Goal: Transaction & Acquisition: Obtain resource

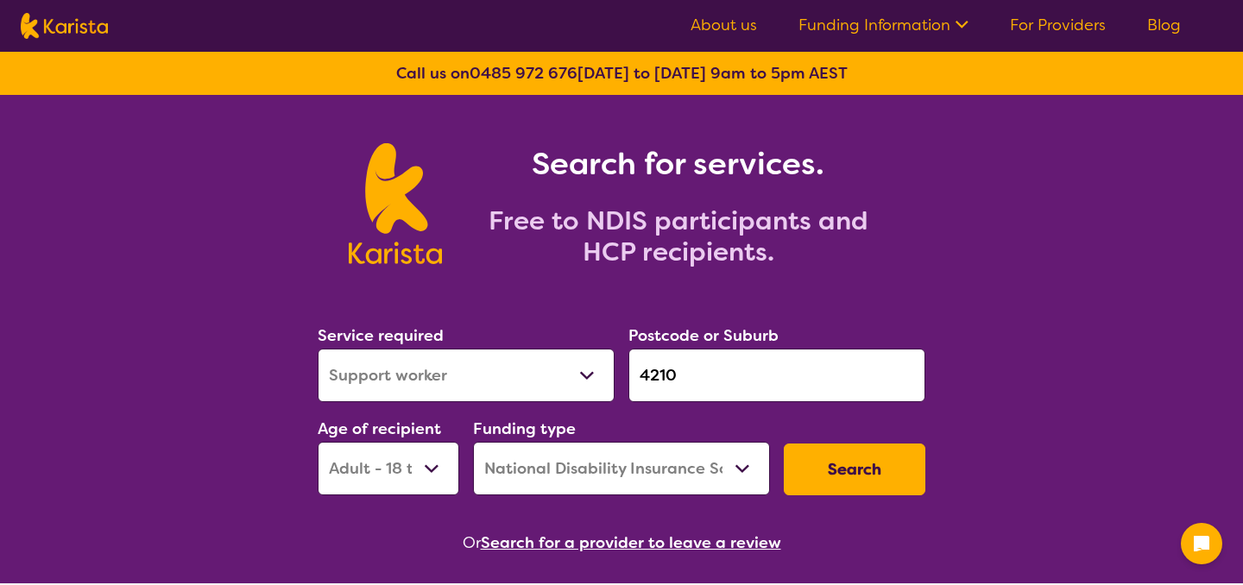
select select "Support worker"
select select "AD"
select select "NDIS"
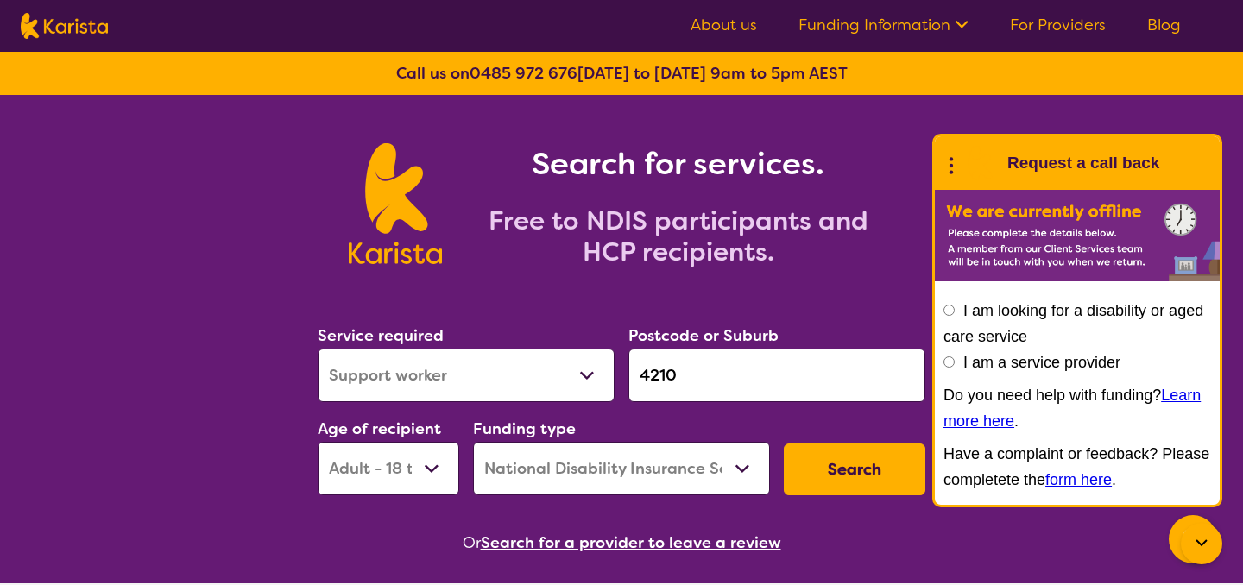
click at [1203, 537] on icon at bounding box center [1201, 544] width 21 height 21
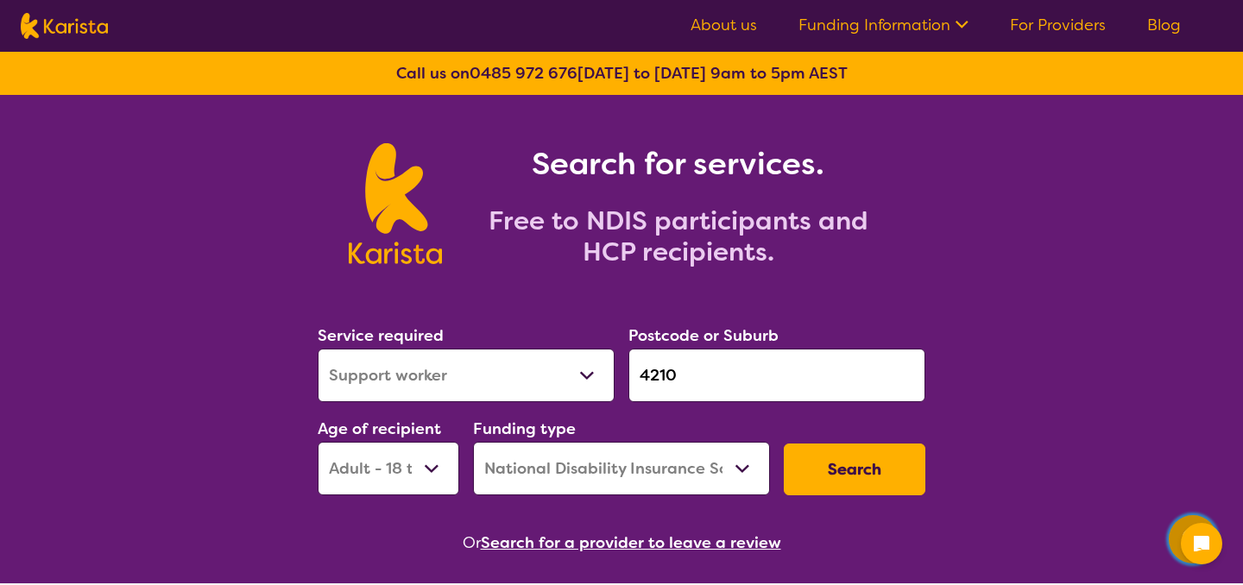
click at [1176, 533] on icon "Channel Menu" at bounding box center [1193, 538] width 35 height 35
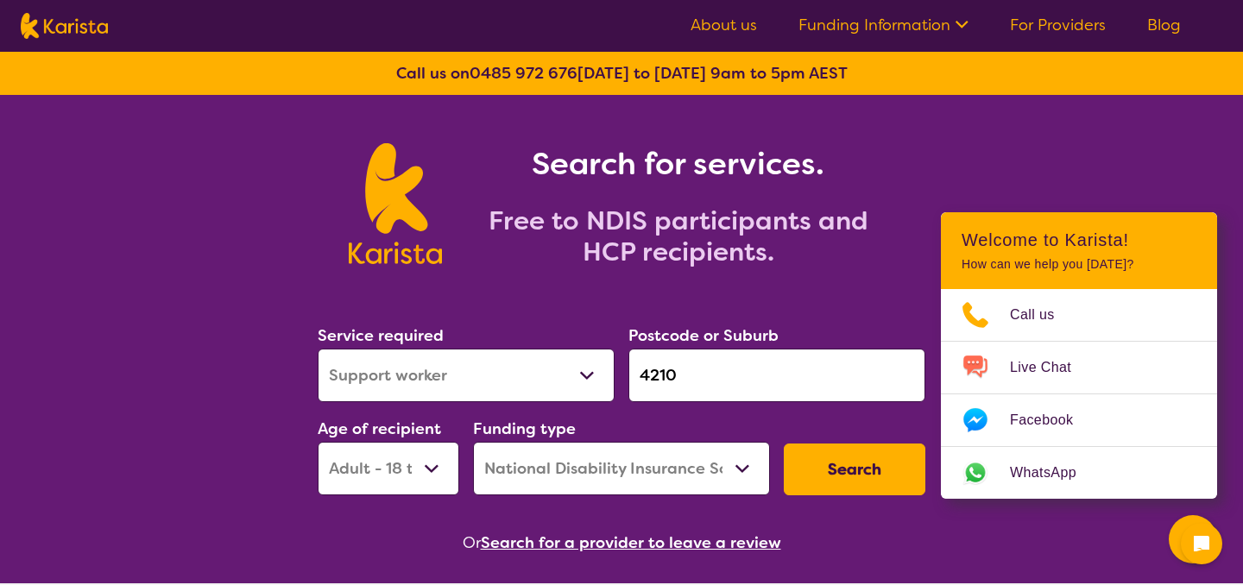
click at [1065, 126] on div "Search for services. Free to NDIS participants and HCP recipients." at bounding box center [621, 185] width 1243 height 180
click at [1199, 554] on div at bounding box center [1201, 543] width 41 height 41
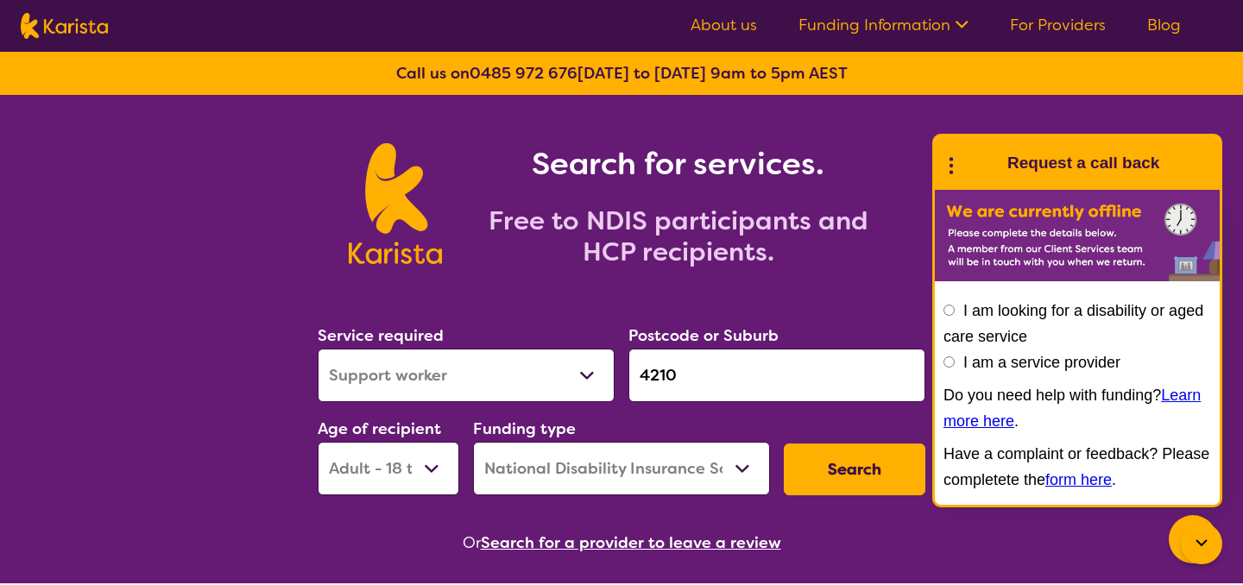
click at [1208, 543] on icon at bounding box center [1201, 544] width 21 height 21
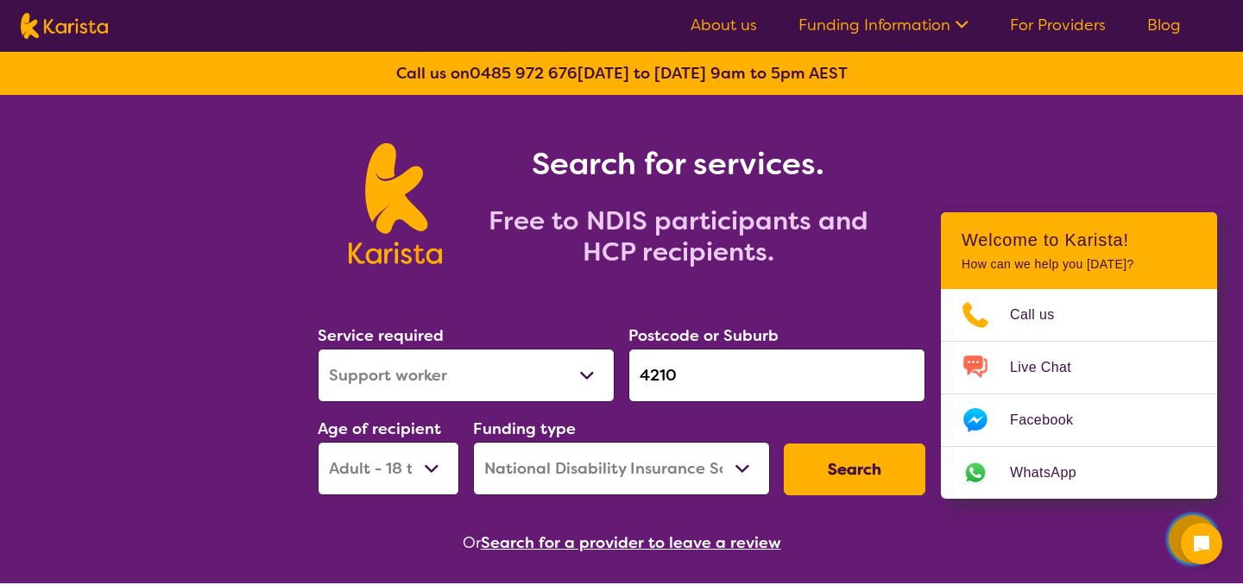
click at [1178, 532] on div "Channel Menu" at bounding box center [1193, 540] width 35 height 38
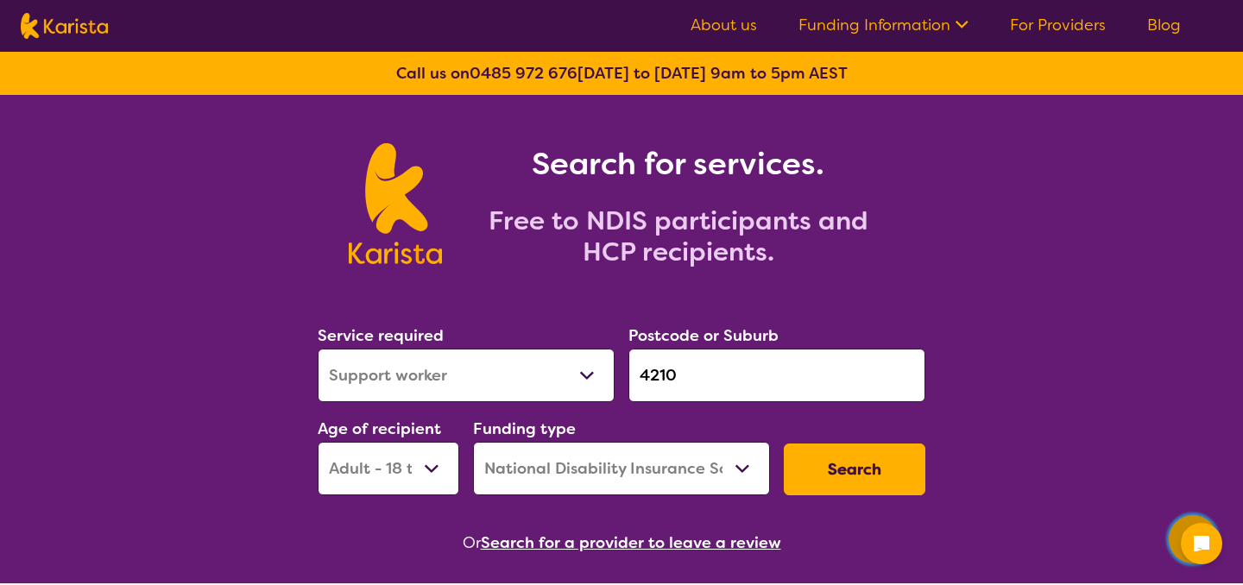
click at [1178, 532] on icon "Channel Menu" at bounding box center [1193, 538] width 35 height 35
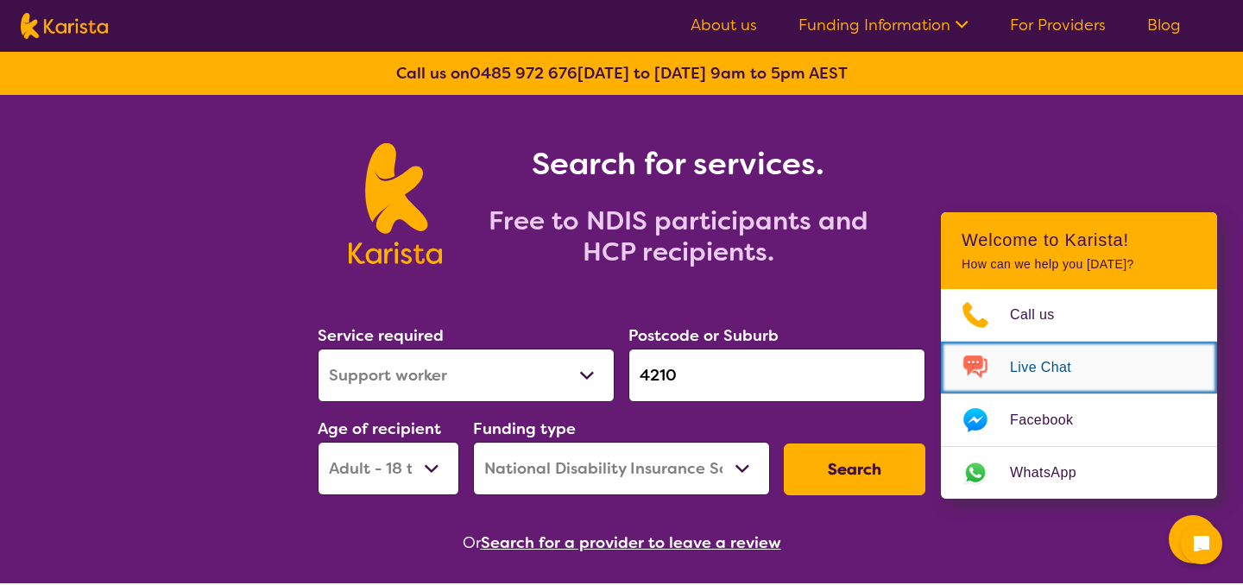
click at [1080, 379] on span "Live Chat" at bounding box center [1051, 368] width 82 height 26
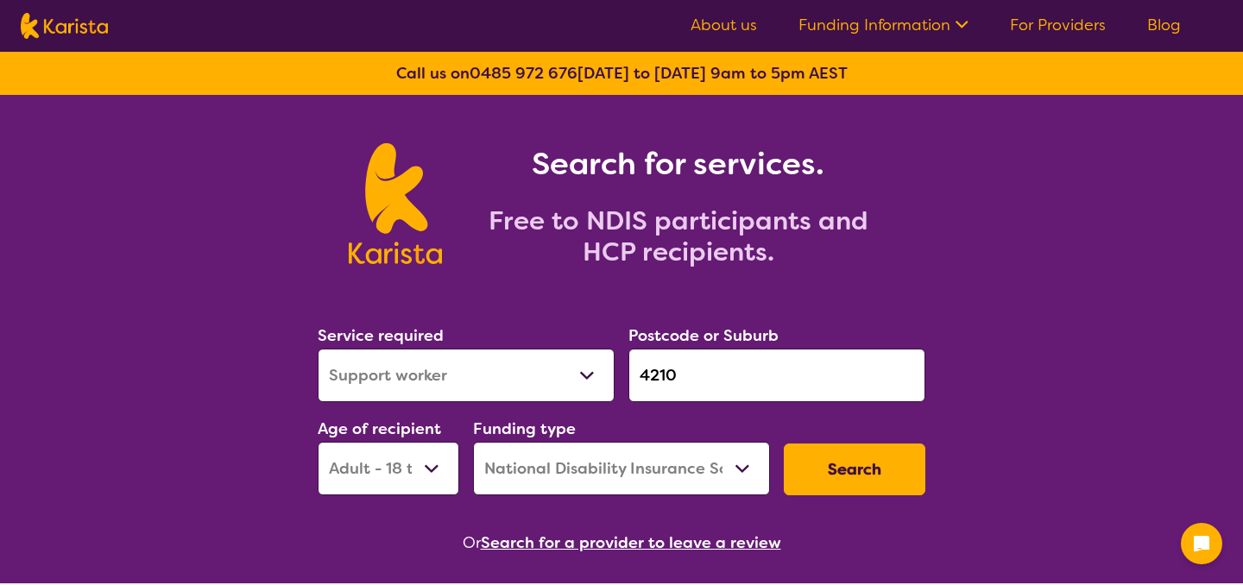
click at [1155, 31] on link "Blog" at bounding box center [1164, 25] width 34 height 21
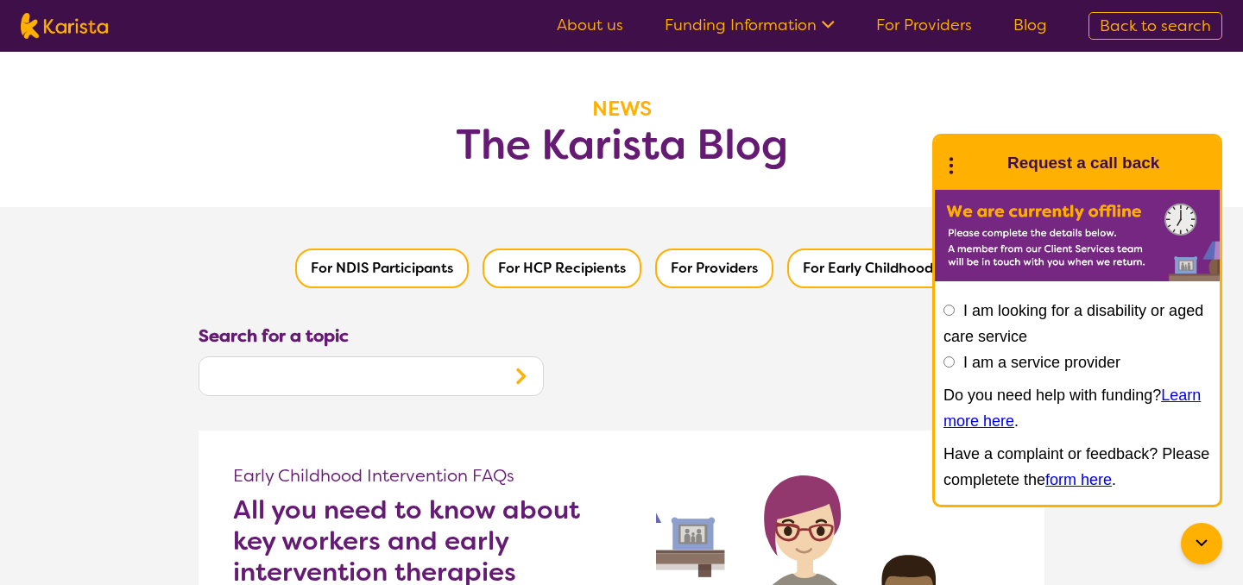
click at [1221, 547] on div at bounding box center [1201, 543] width 41 height 41
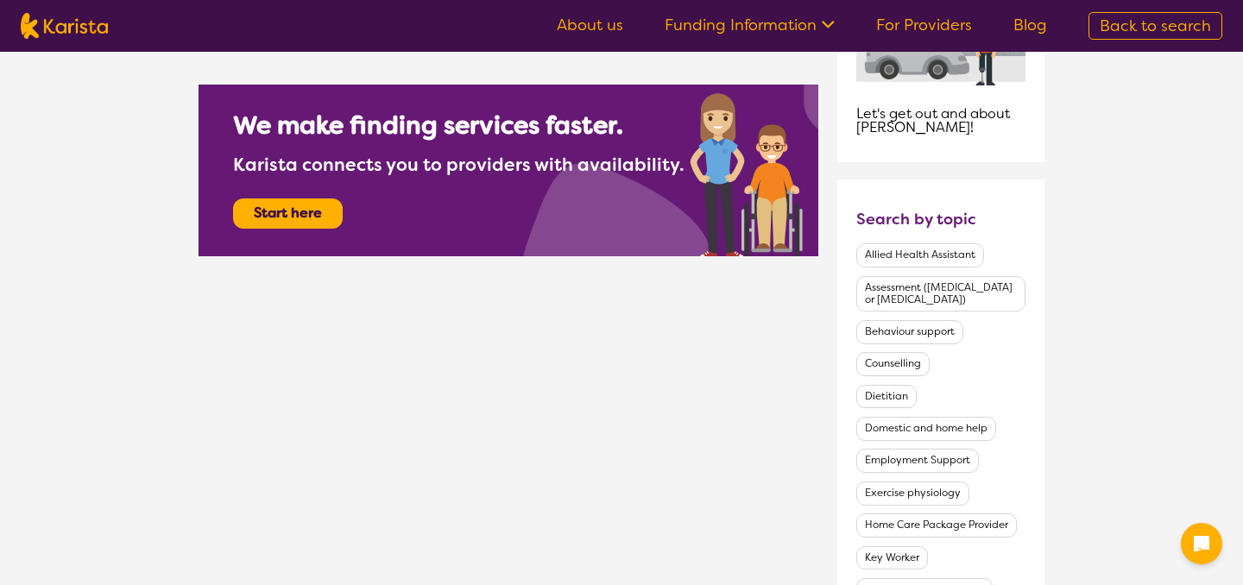
scroll to position [1250, 0]
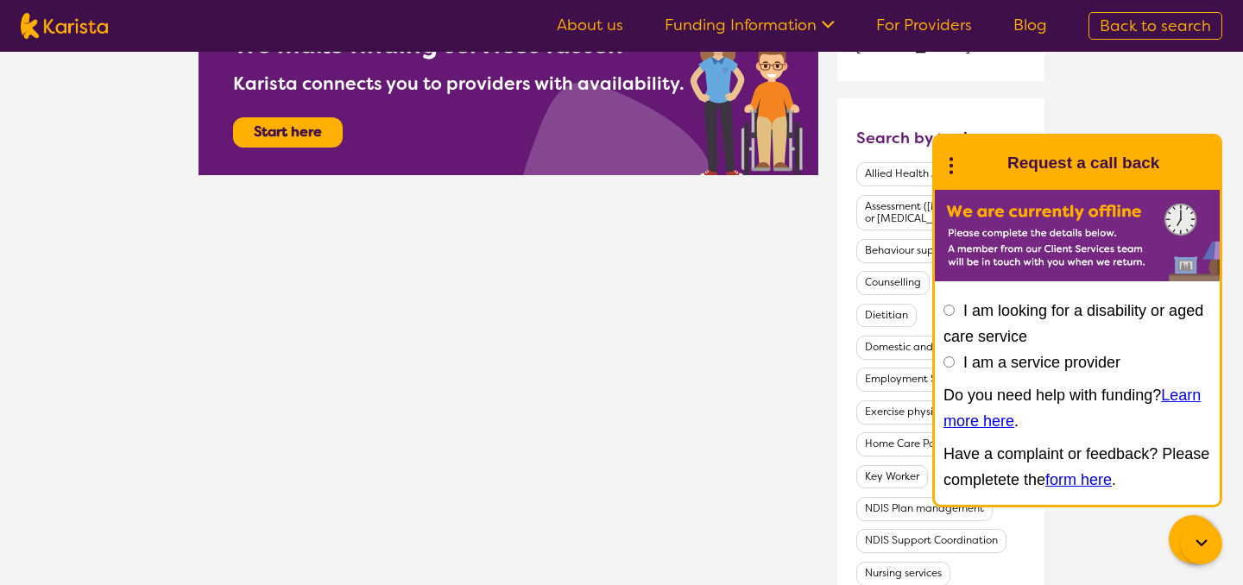
click at [1206, 550] on icon at bounding box center [1201, 544] width 21 height 21
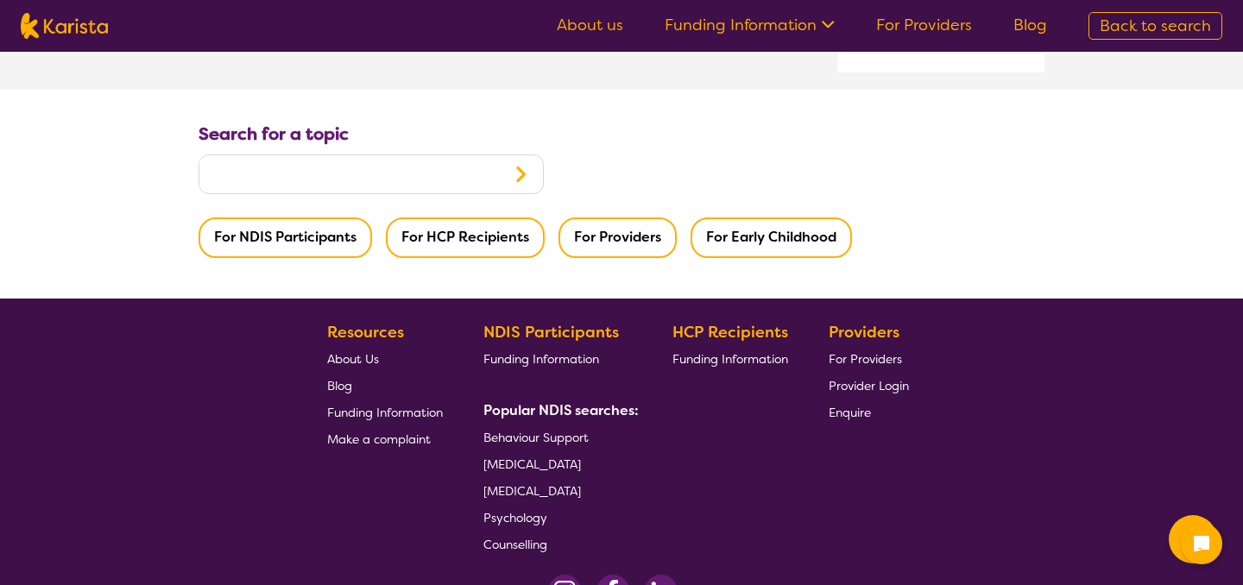
scroll to position [2238, 0]
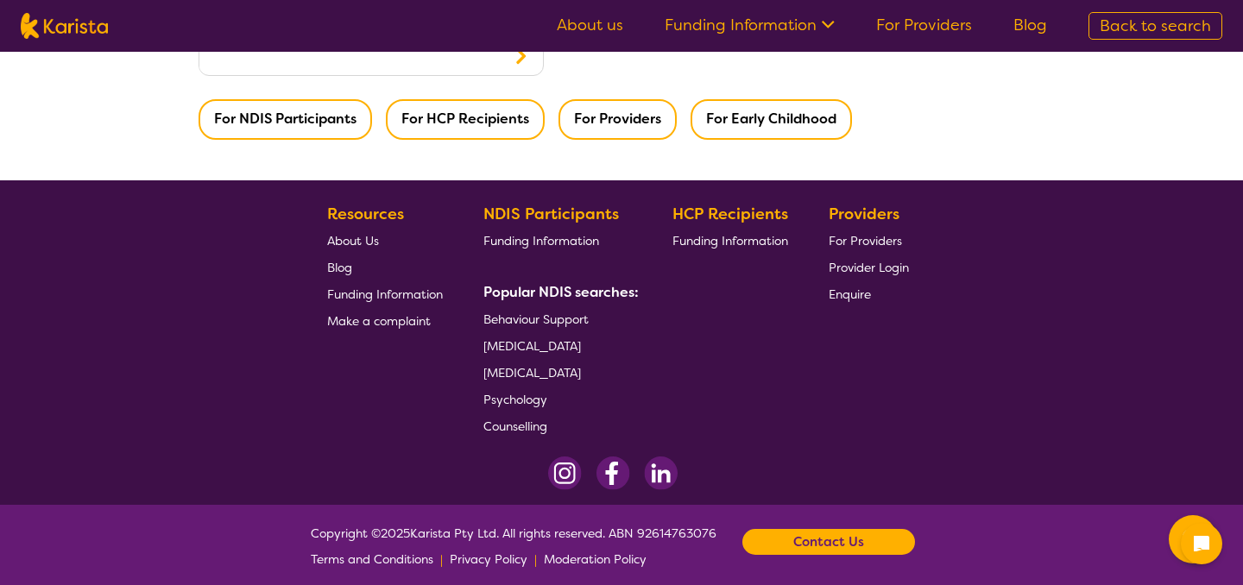
click at [346, 254] on link "Blog" at bounding box center [385, 267] width 116 height 27
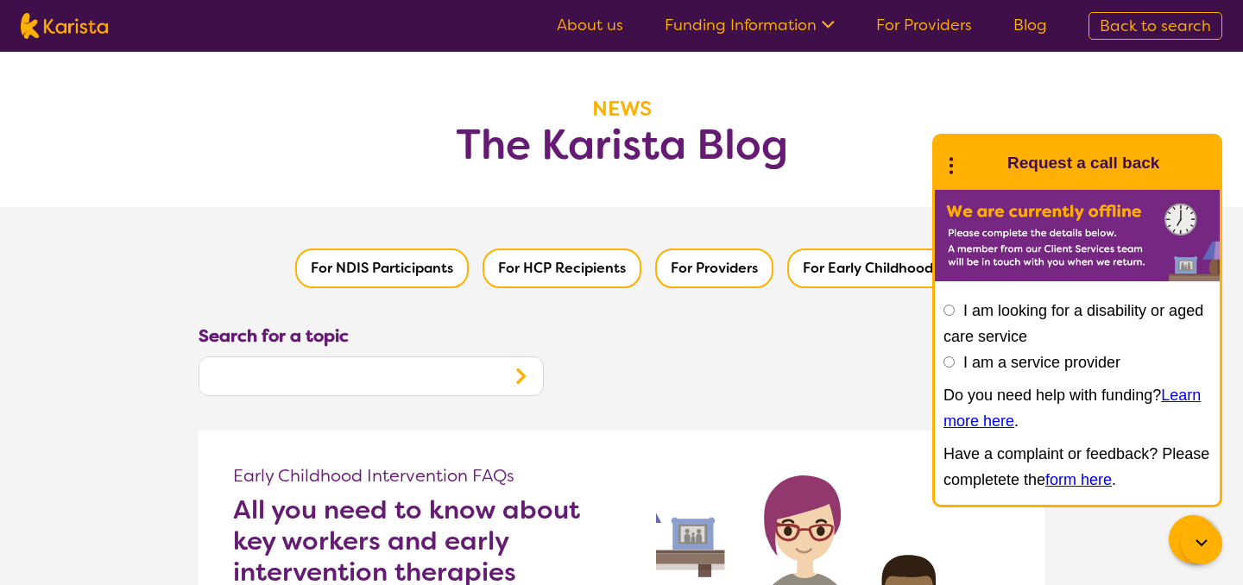
click at [1203, 544] on icon at bounding box center [1201, 543] width 11 height 7
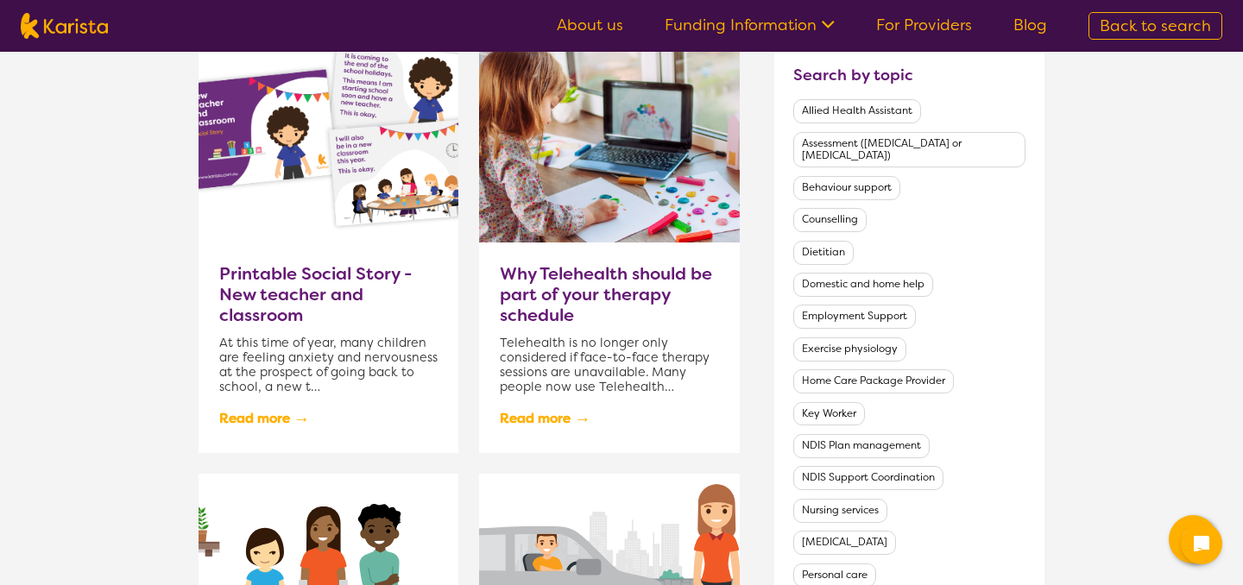
scroll to position [807, 0]
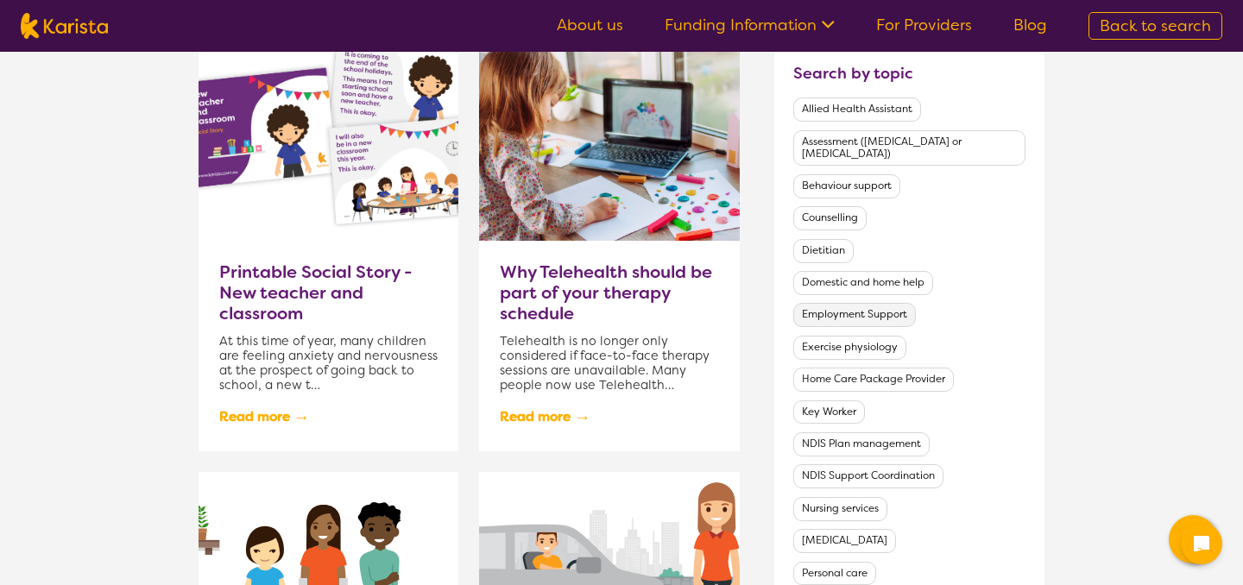
click at [856, 303] on button "Employment Support" at bounding box center [854, 315] width 123 height 24
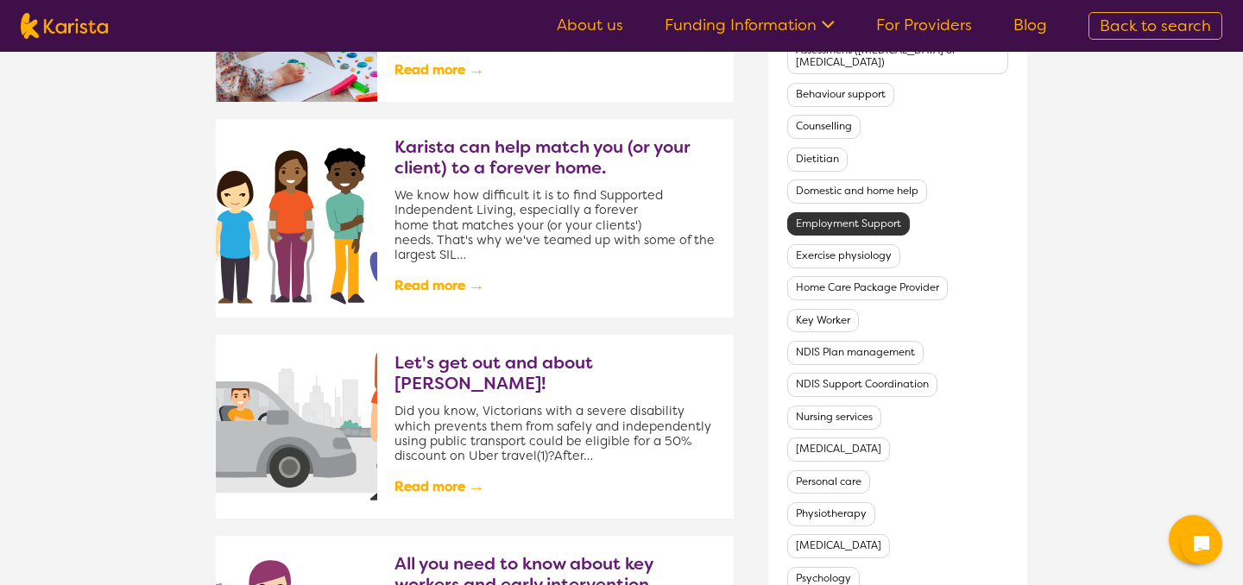
scroll to position [482, 0]
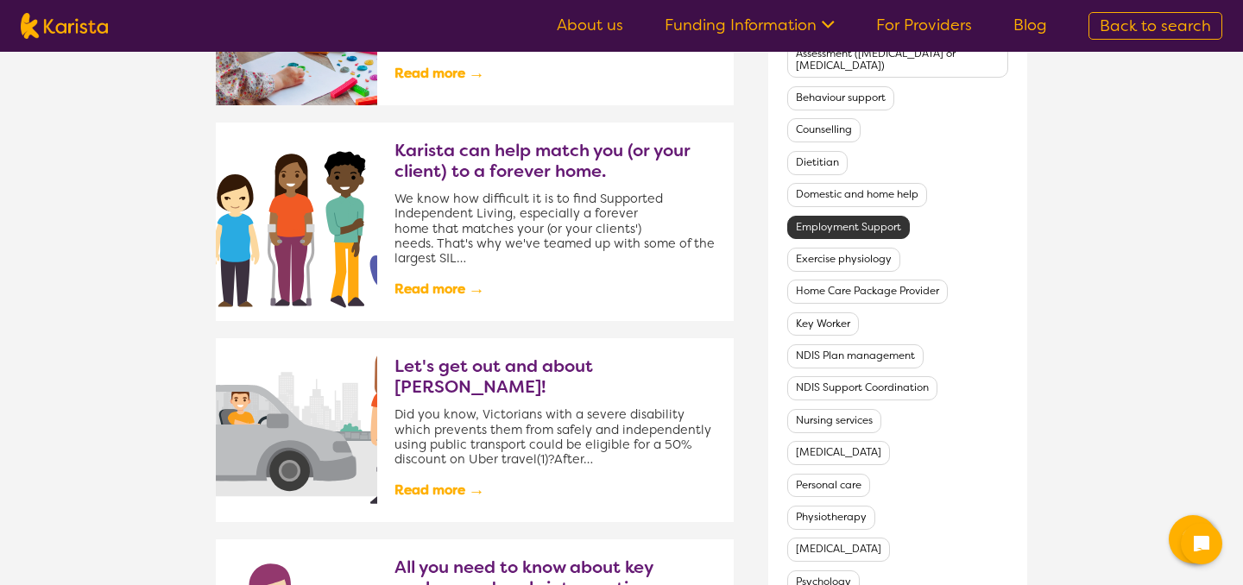
click at [828, 216] on button "Employment Support" at bounding box center [848, 228] width 123 height 24
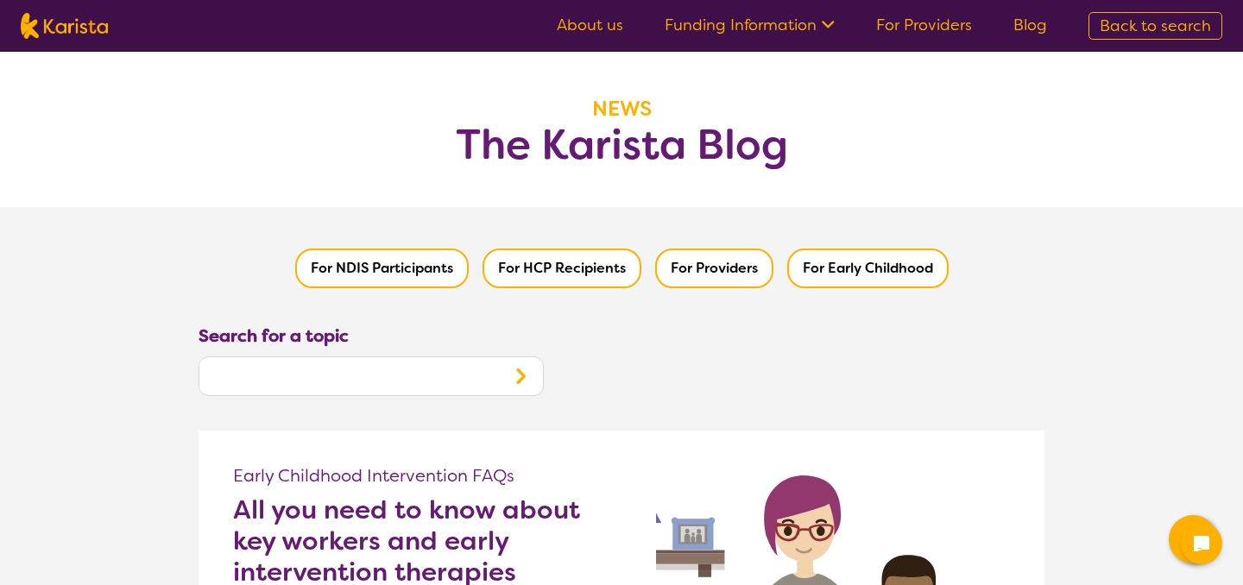
click at [387, 253] on button "For NDIS Participants" at bounding box center [382, 269] width 174 height 40
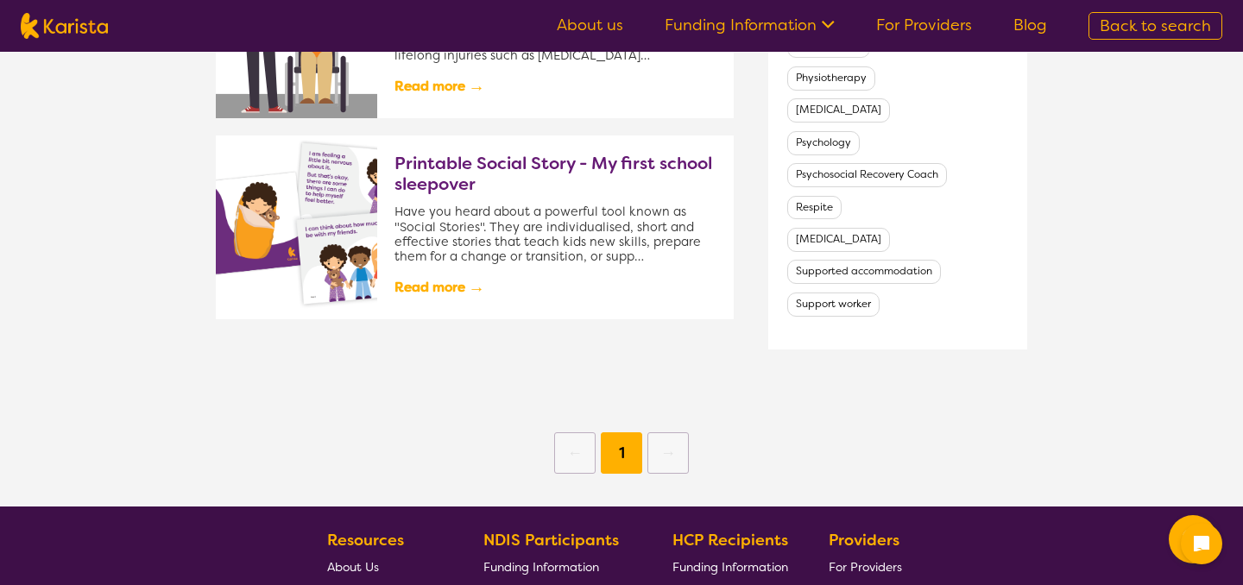
scroll to position [934, 0]
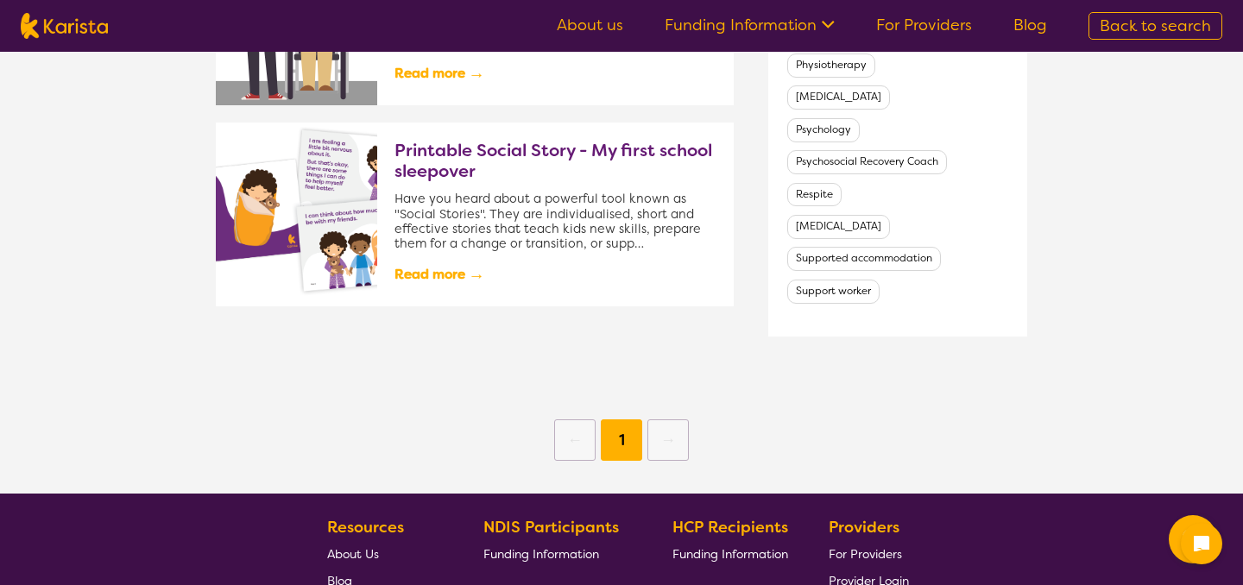
click at [420, 153] on h3 "Printable Social Story - My first school sleepover" at bounding box center [556, 160] width 322 height 41
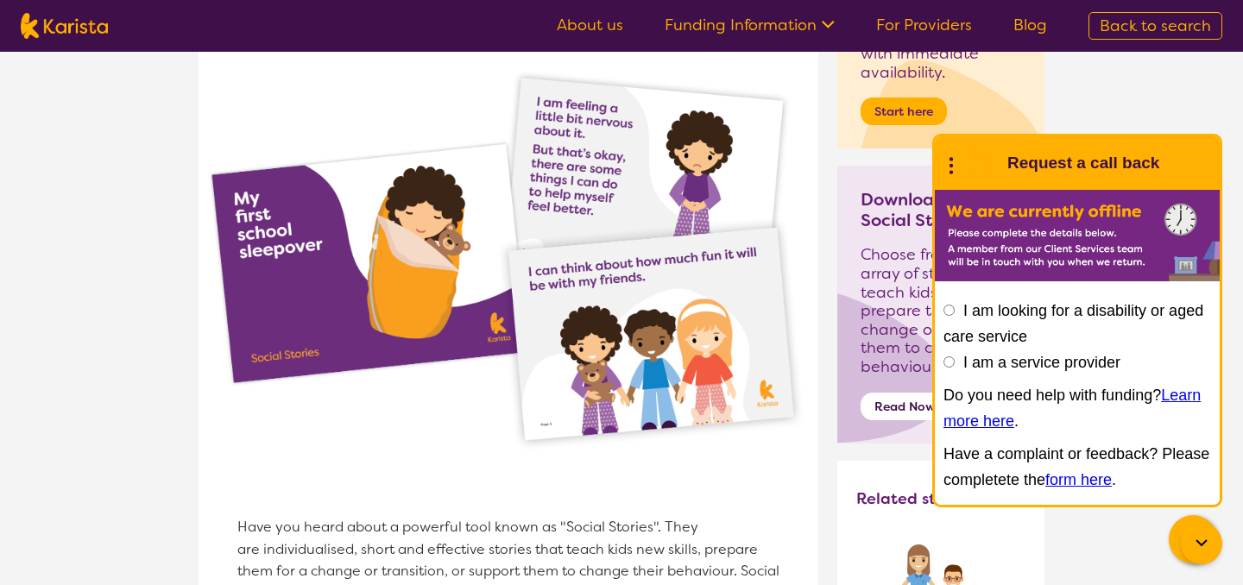
scroll to position [258, 0]
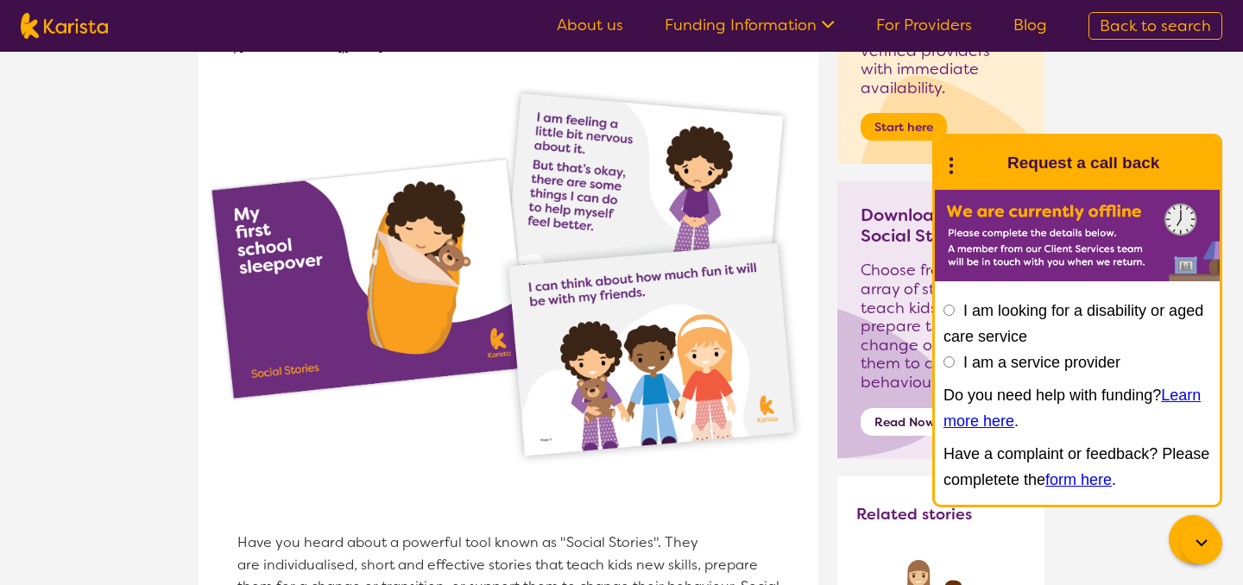
click at [1205, 539] on icon at bounding box center [1201, 544] width 21 height 21
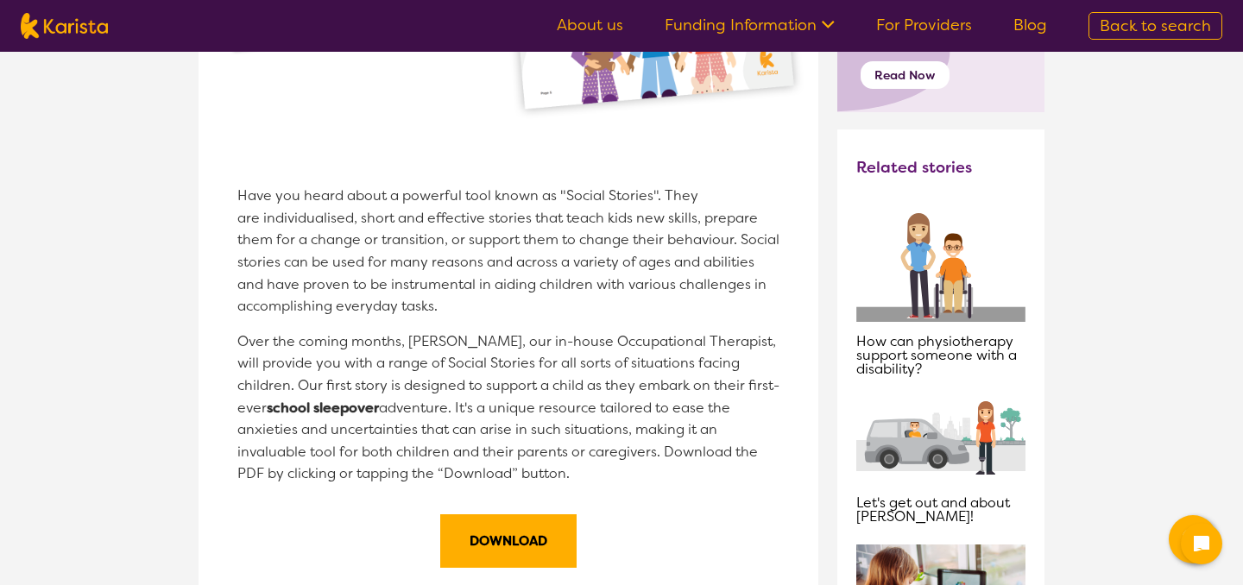
scroll to position [632, 0]
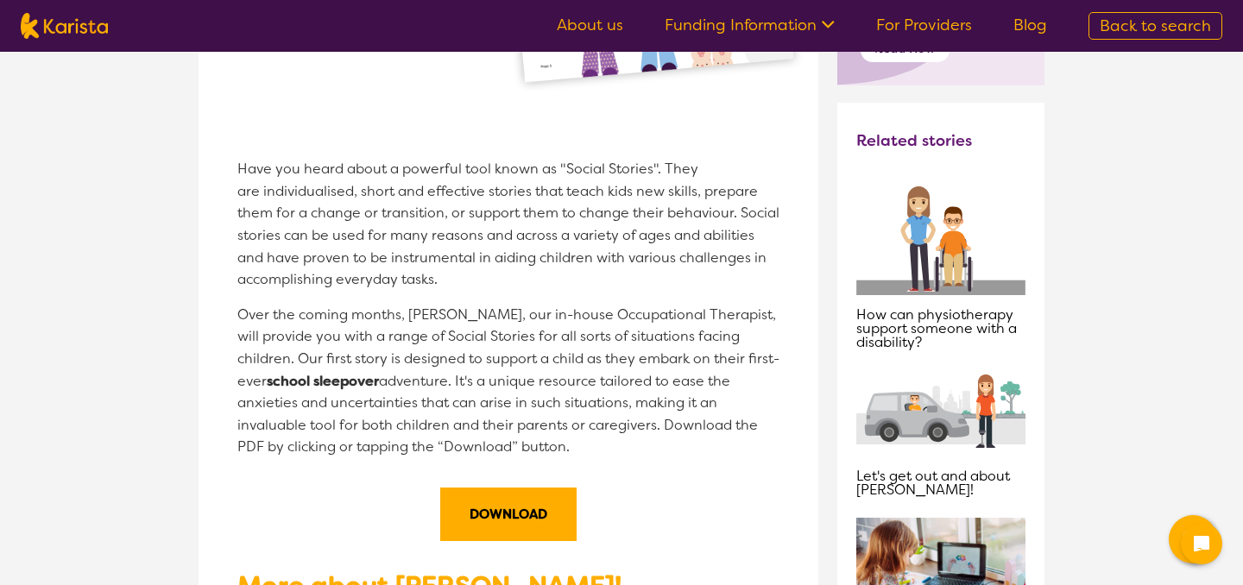
click at [933, 309] on p "How can physiotherapy support someone with a disability?" at bounding box center [940, 328] width 169 height 41
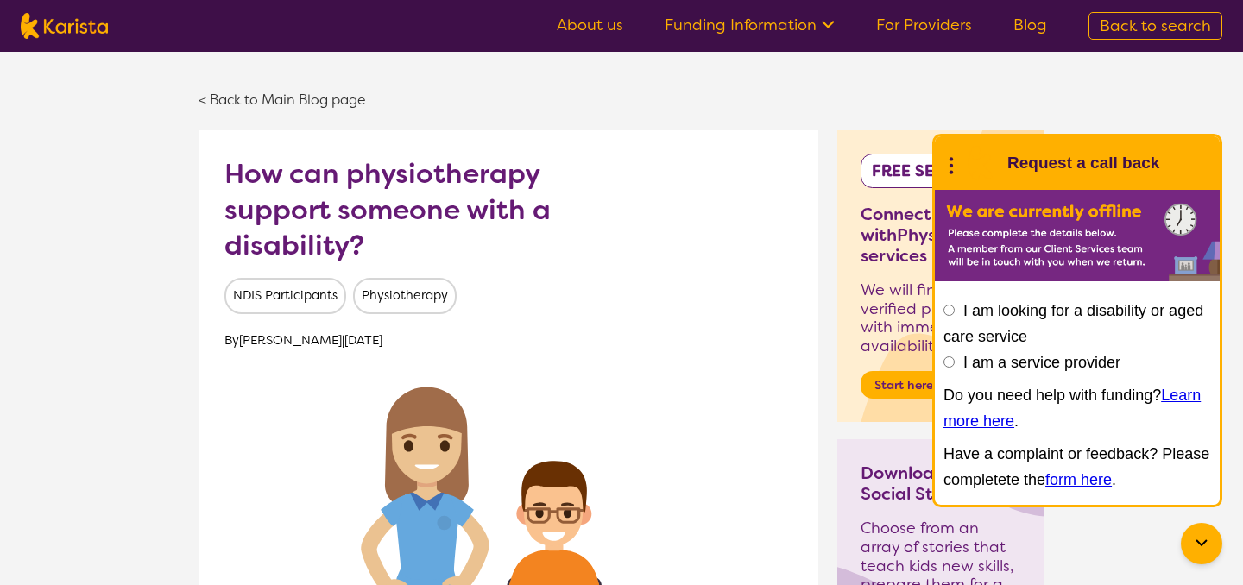
click at [1197, 538] on icon at bounding box center [1201, 544] width 21 height 21
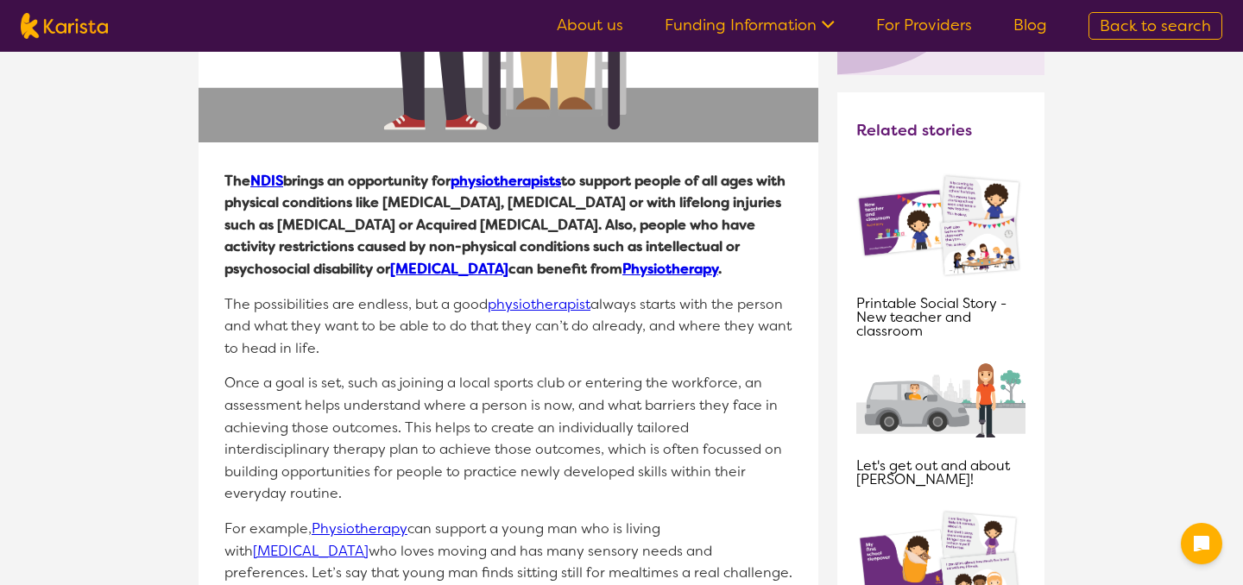
scroll to position [638, 0]
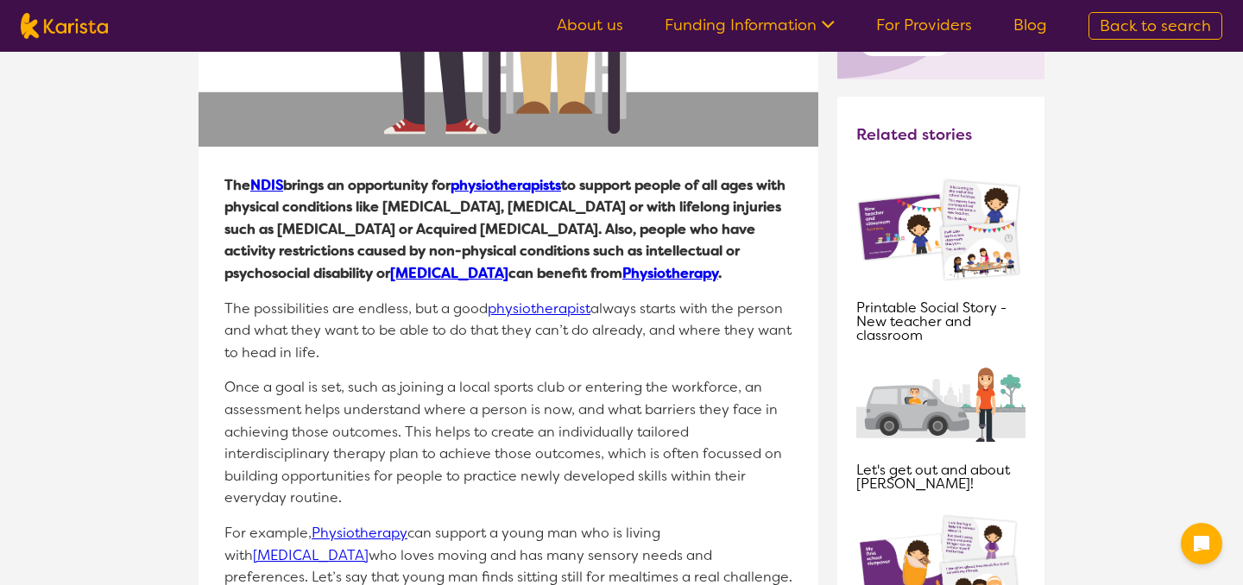
click at [275, 178] on link "NDIS" at bounding box center [266, 185] width 33 height 18
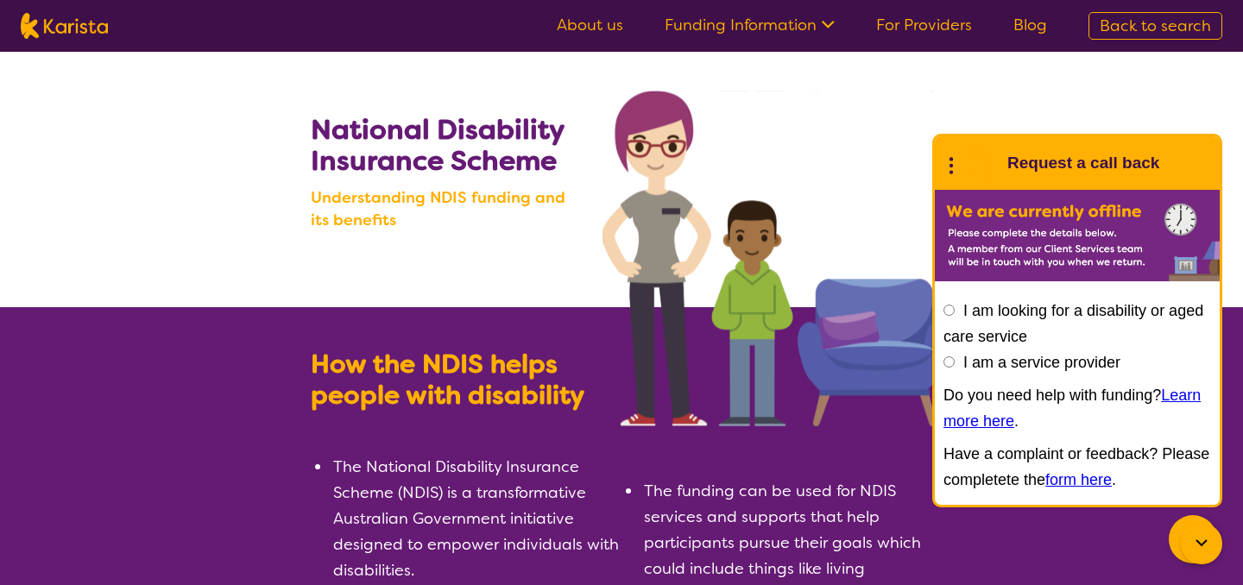
click at [90, 42] on nav "About us Funding Information NDIS - National Disability Insurance Scheme HCP - …" at bounding box center [621, 26] width 1243 height 52
click at [88, 30] on img at bounding box center [64, 26] width 87 height 26
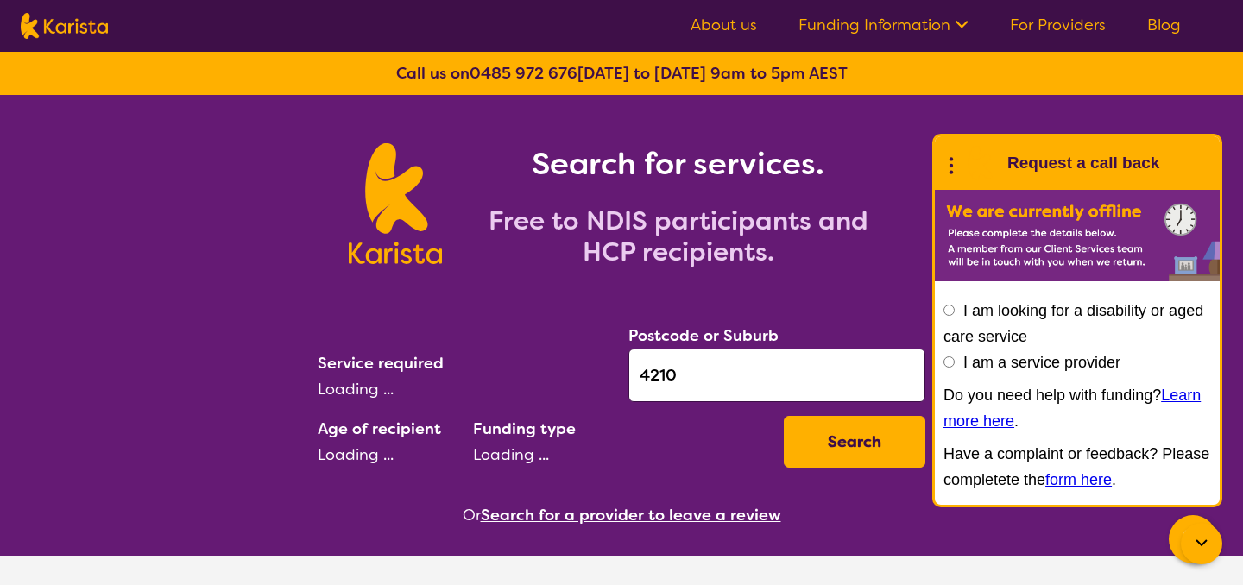
select select "Support worker"
select select "AD"
select select "NDIS"
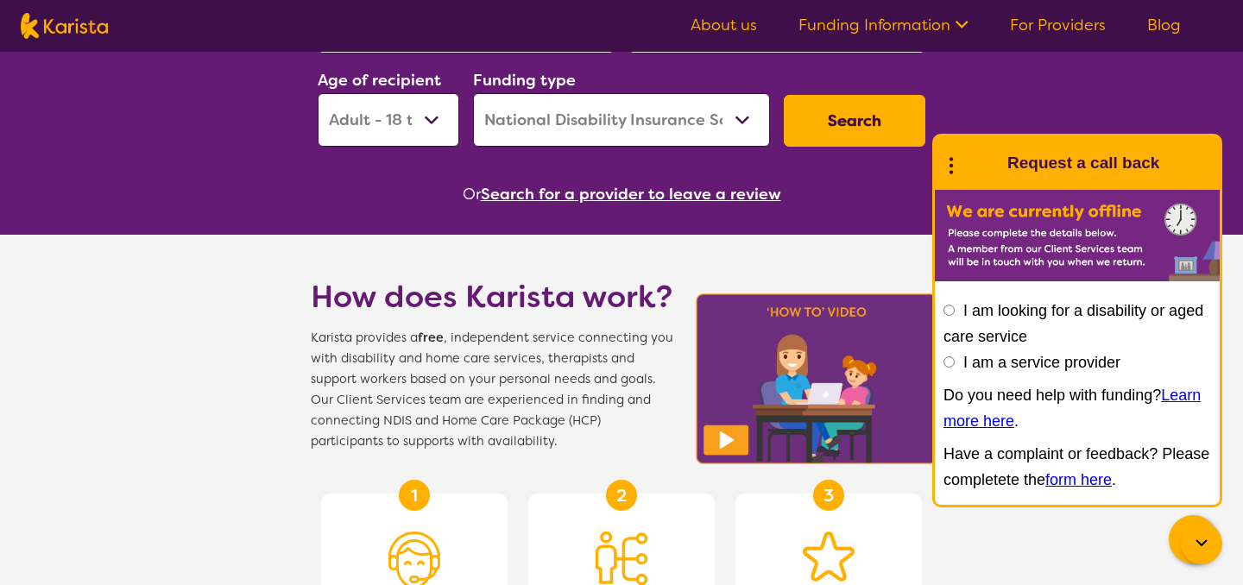
scroll to position [348, 0]
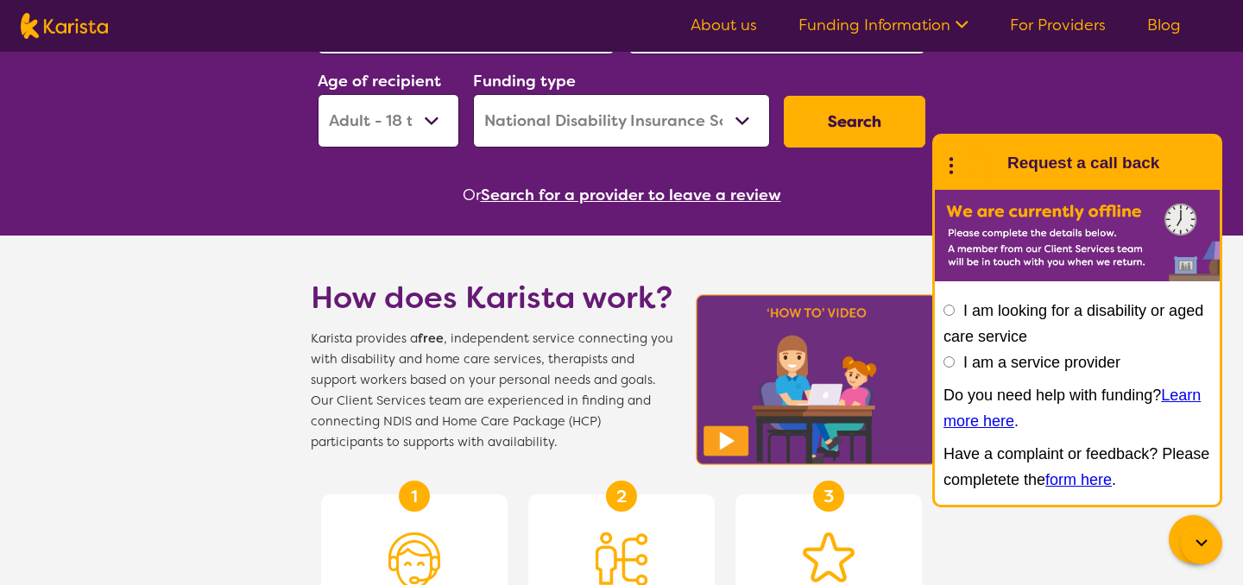
click at [812, 129] on button "Search" at bounding box center [855, 122] width 142 height 52
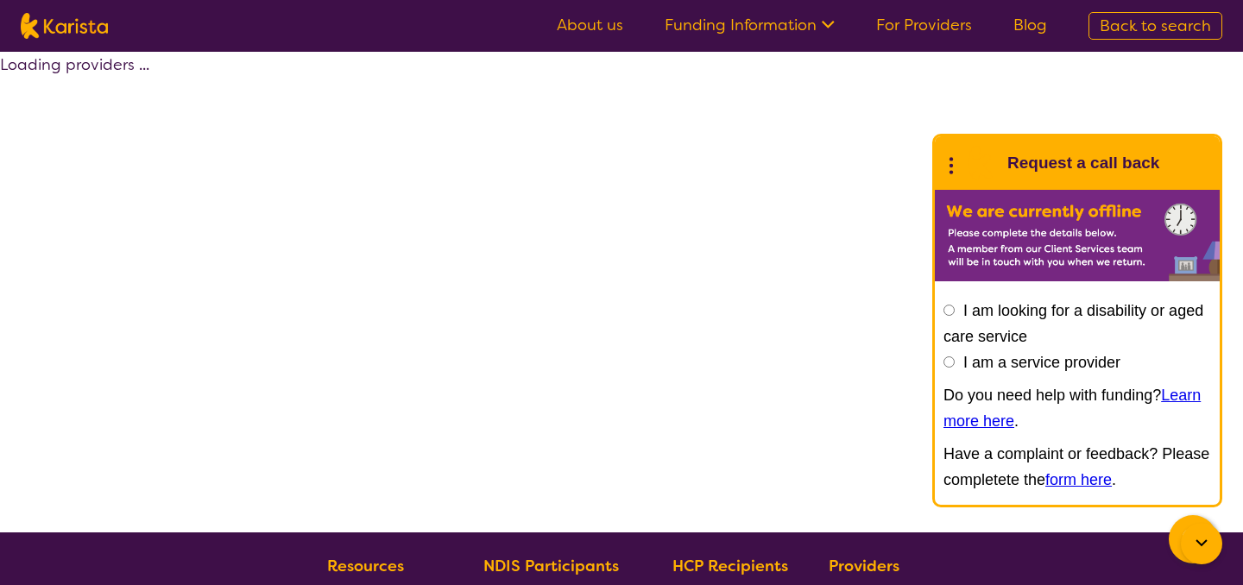
select select "by_score"
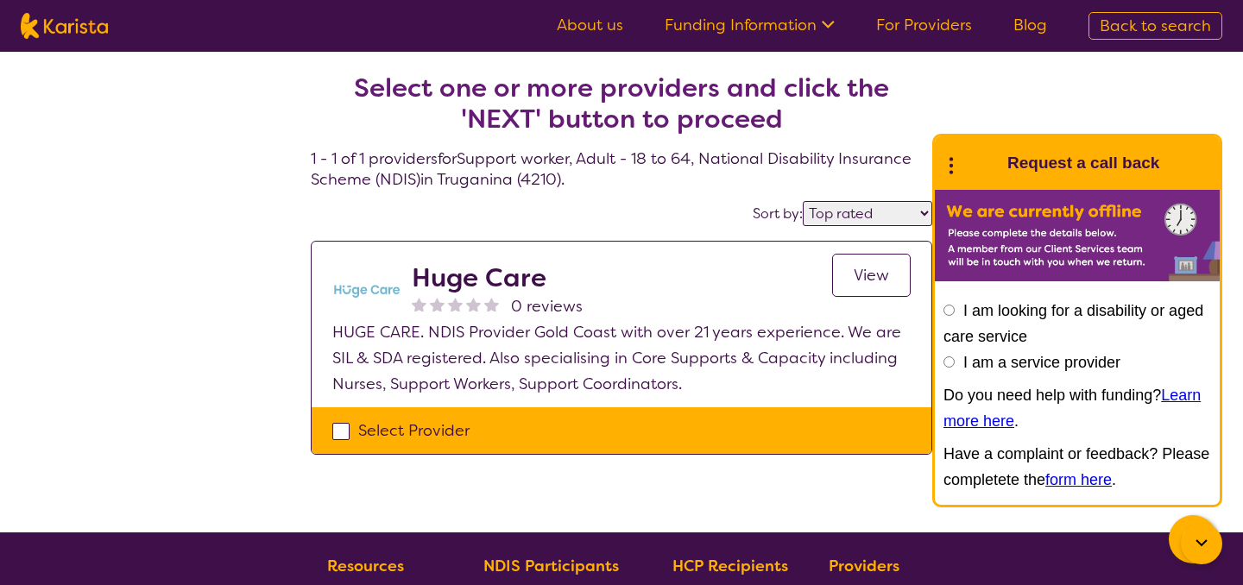
click at [461, 283] on h2 "Huge Care" at bounding box center [497, 277] width 171 height 31
click at [58, 48] on nav "About us Funding Information NDIS - National Disability Insurance Scheme HCP - …" at bounding box center [621, 26] width 1243 height 52
click at [99, 22] on img at bounding box center [64, 26] width 87 height 26
select select "Support worker"
select select "AD"
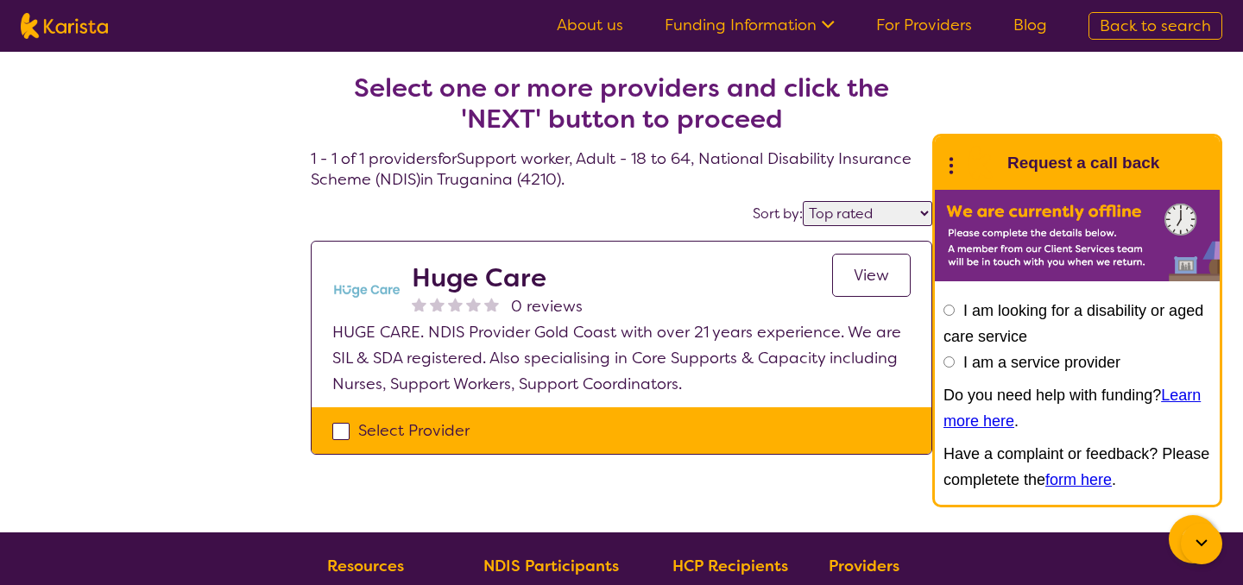
select select "NDIS"
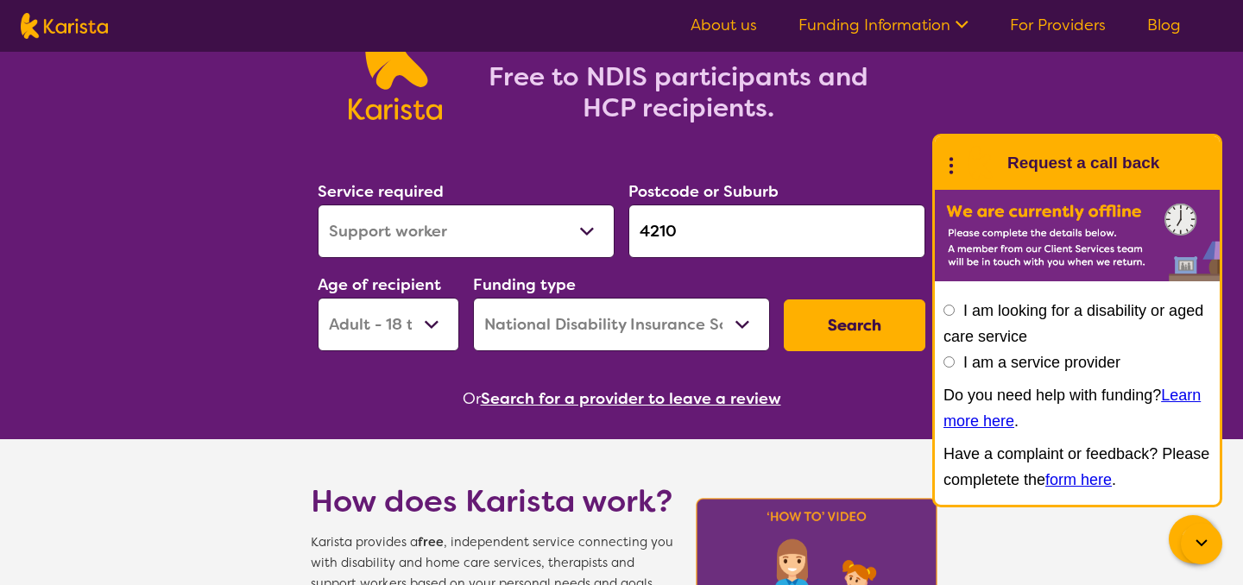
scroll to position [150, 0]
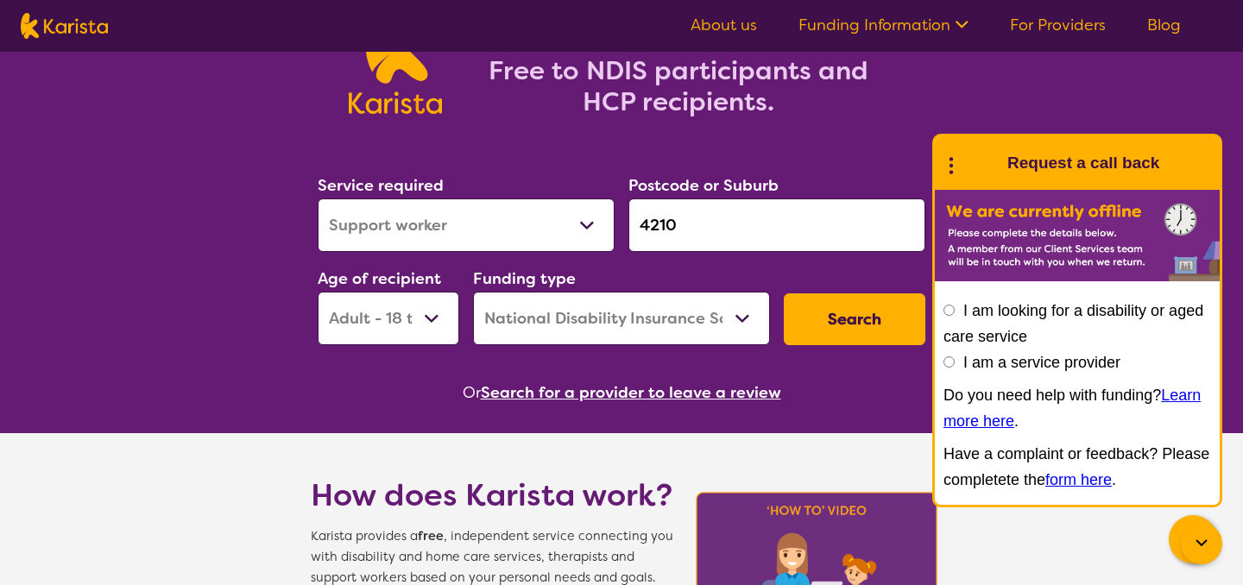
click at [513, 221] on select "Allied Health Assistant Assessment (ADHD or Autism) Behaviour support Counselli…" at bounding box center [466, 226] width 297 height 54
select select "[MEDICAL_DATA]"
click at [318, 199] on select "Allied Health Assistant Assessment (ADHD or Autism) Behaviour support Counselli…" at bounding box center [466, 226] width 297 height 54
click at [708, 226] on input "4210" at bounding box center [777, 226] width 297 height 54
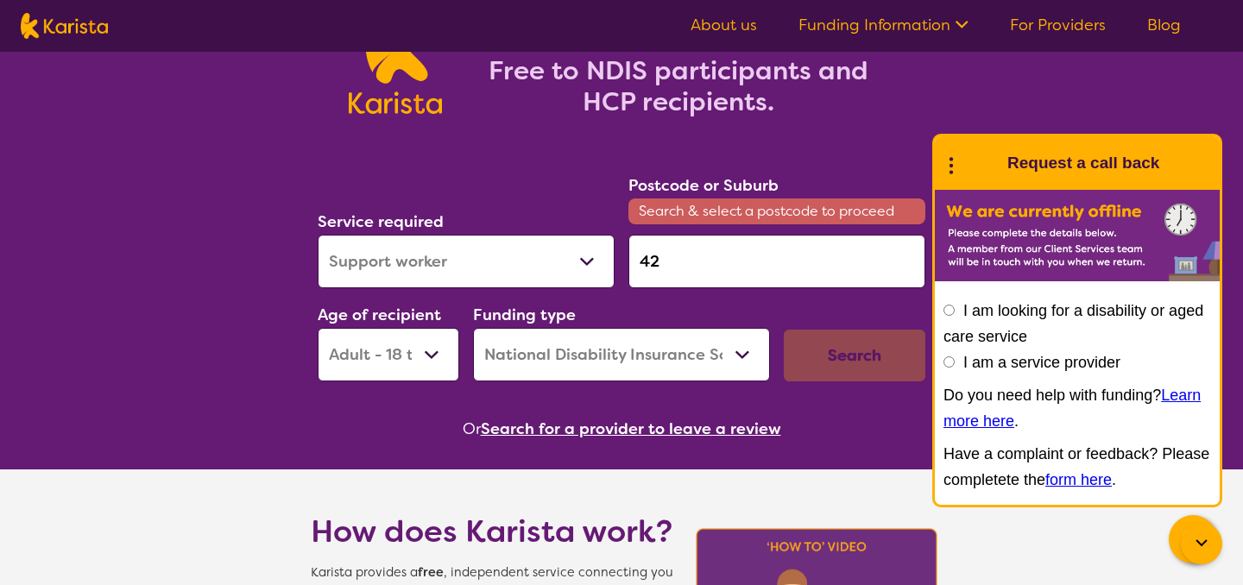
type input "4"
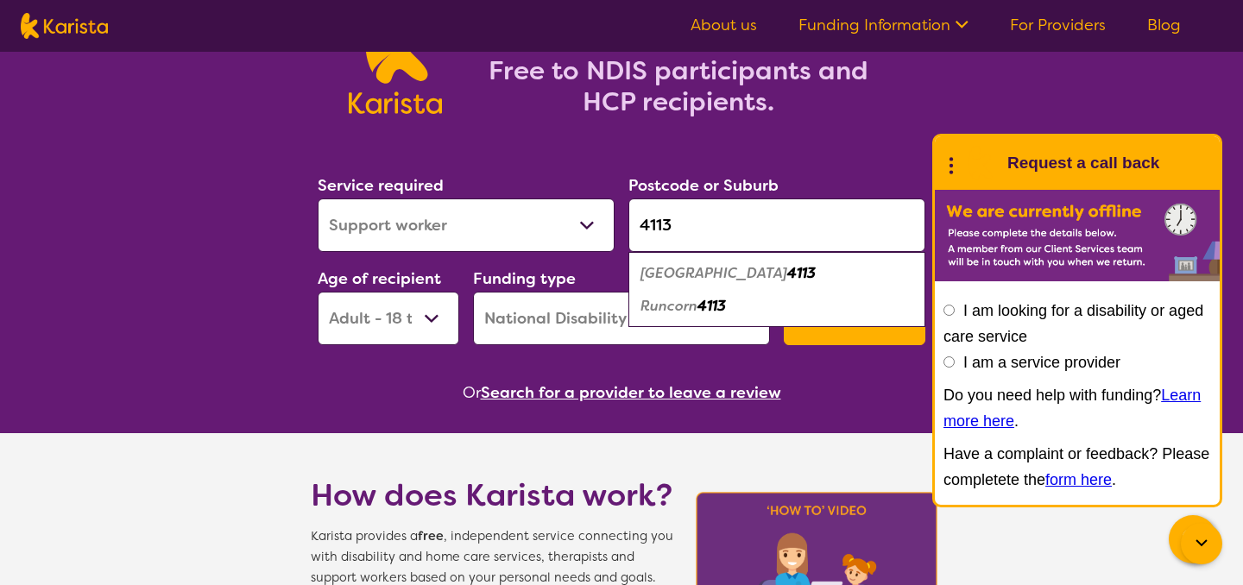
type input "4113"
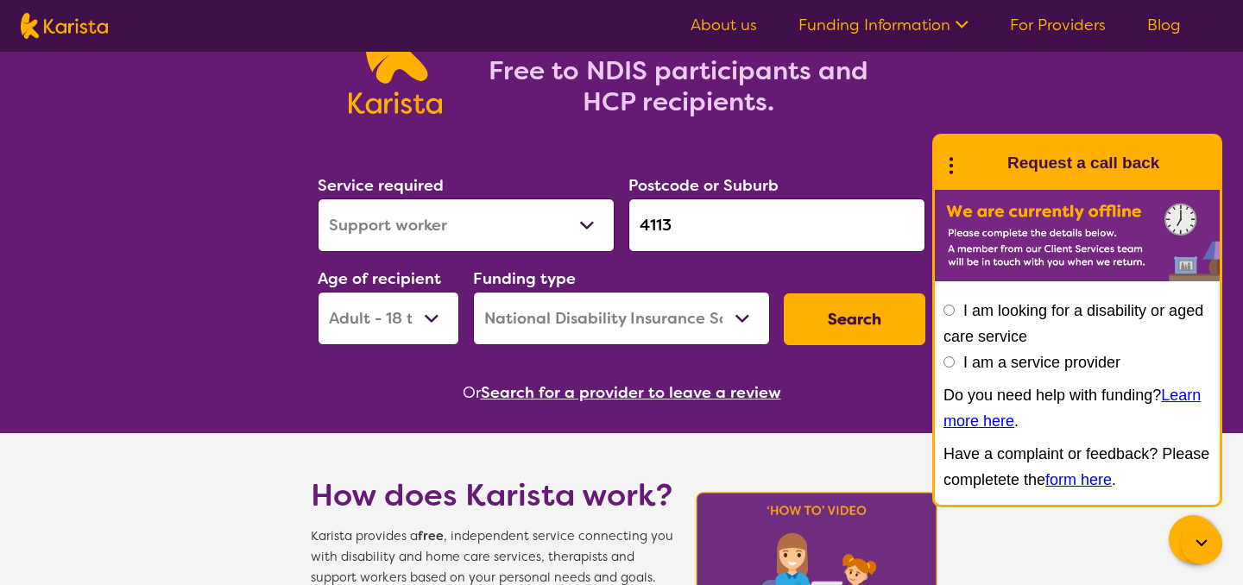
click at [781, 382] on div "Or Search for a provider to leave a review" at bounding box center [622, 393] width 622 height 26
click at [832, 324] on button "Search" at bounding box center [855, 320] width 142 height 52
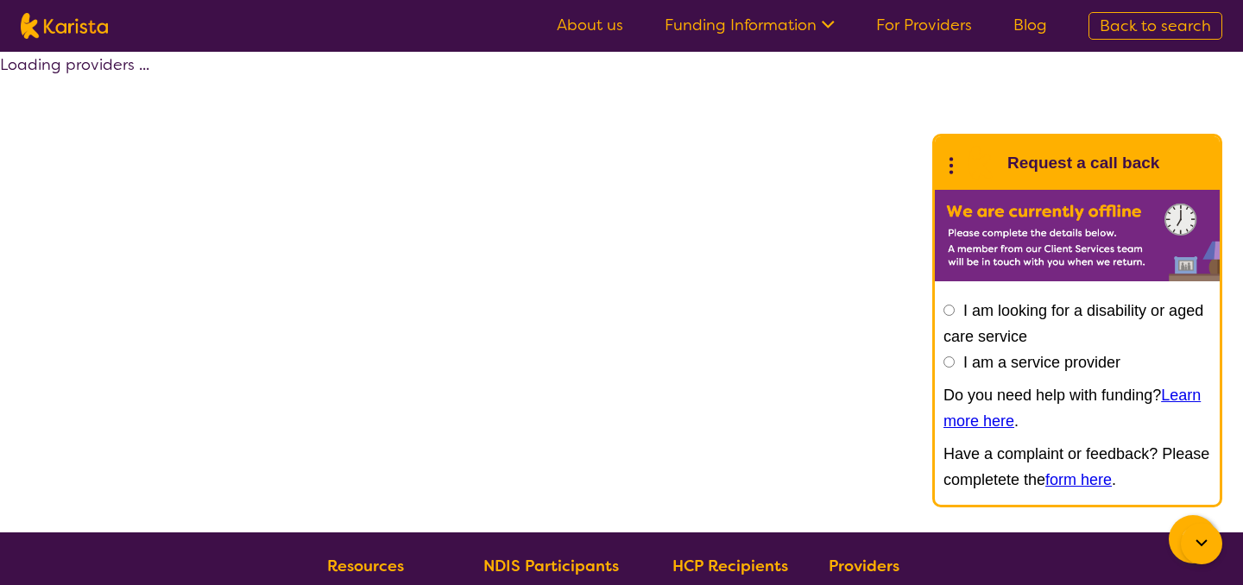
select select "by_score"
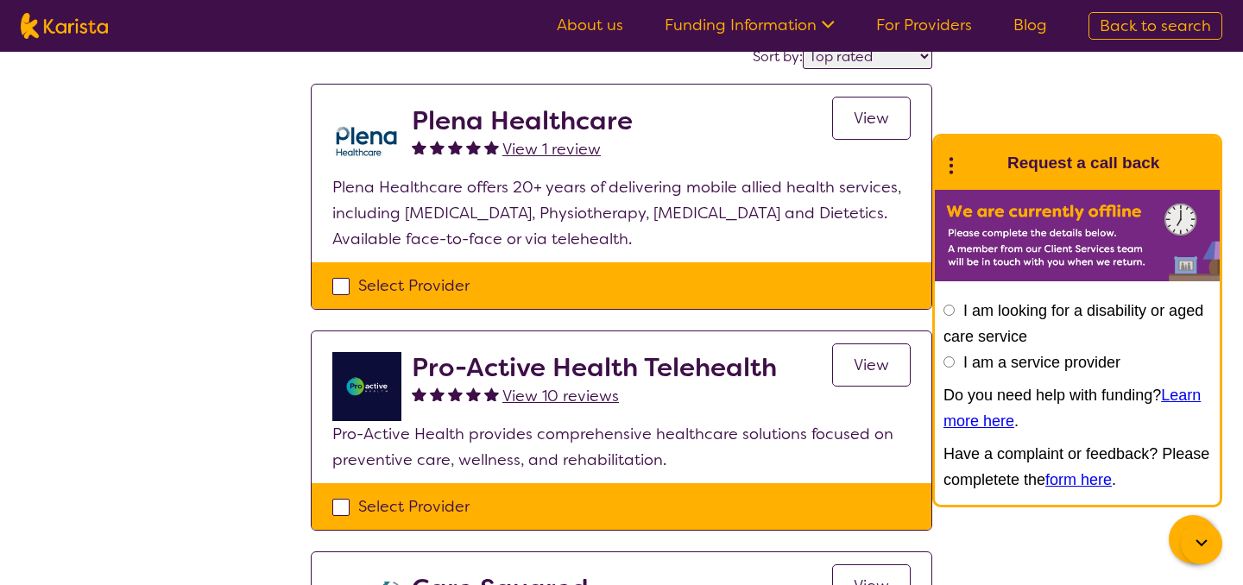
scroll to position [142, 0]
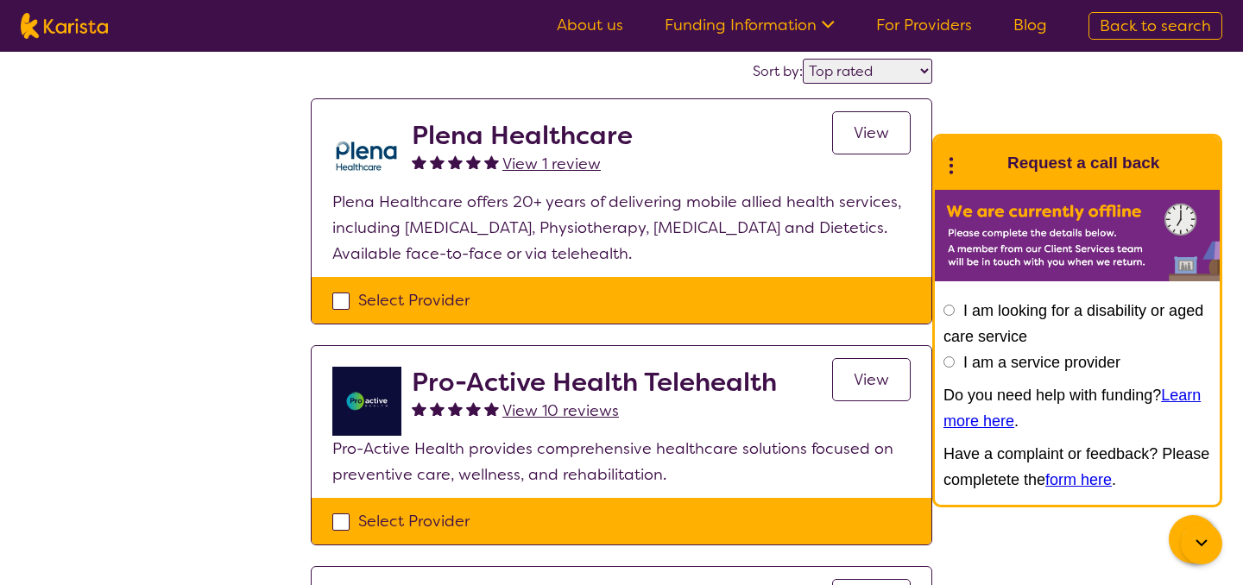
click at [549, 130] on h2 "Plena Healthcare" at bounding box center [522, 135] width 221 height 31
click at [551, 157] on span "View 1 review" at bounding box center [551, 164] width 98 height 21
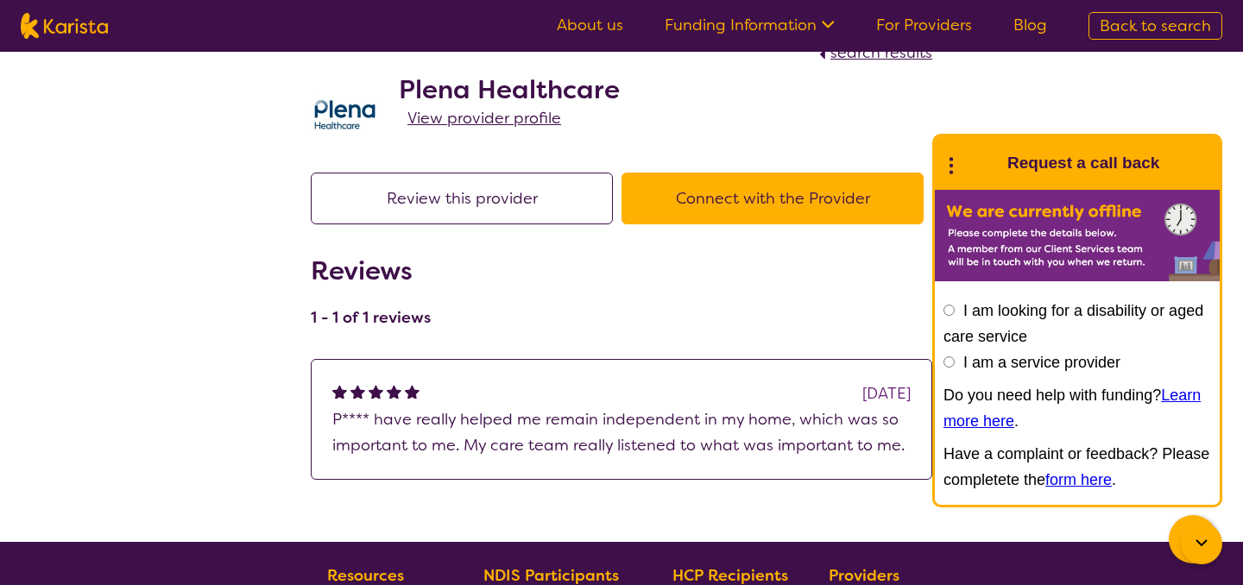
scroll to position [26, 0]
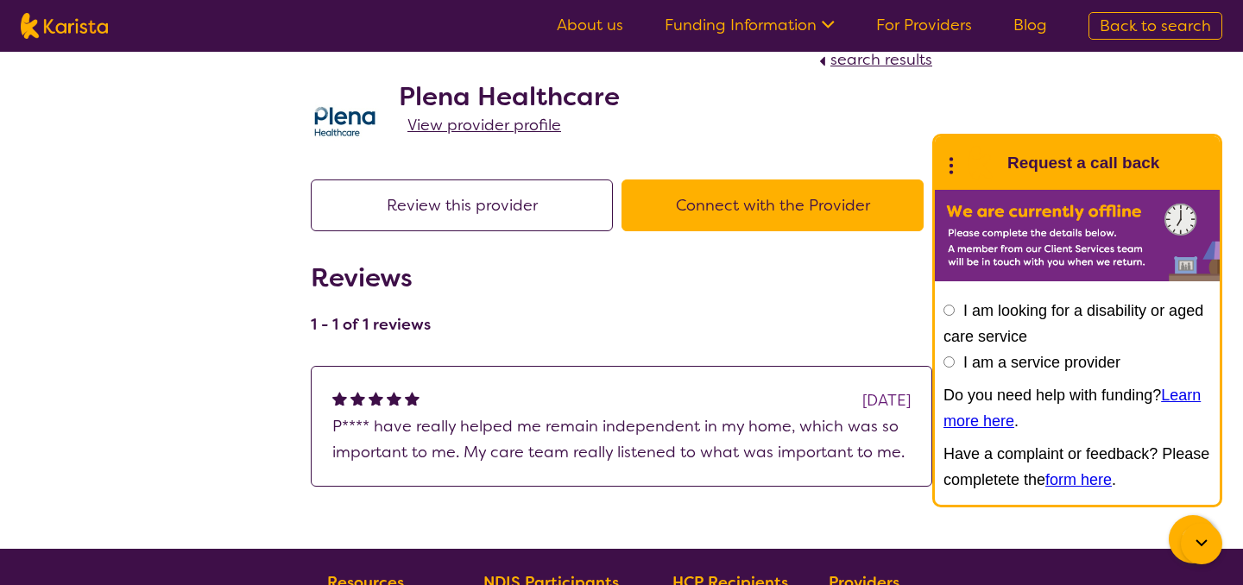
click at [672, 220] on button "Connect with the Provider" at bounding box center [773, 206] width 302 height 52
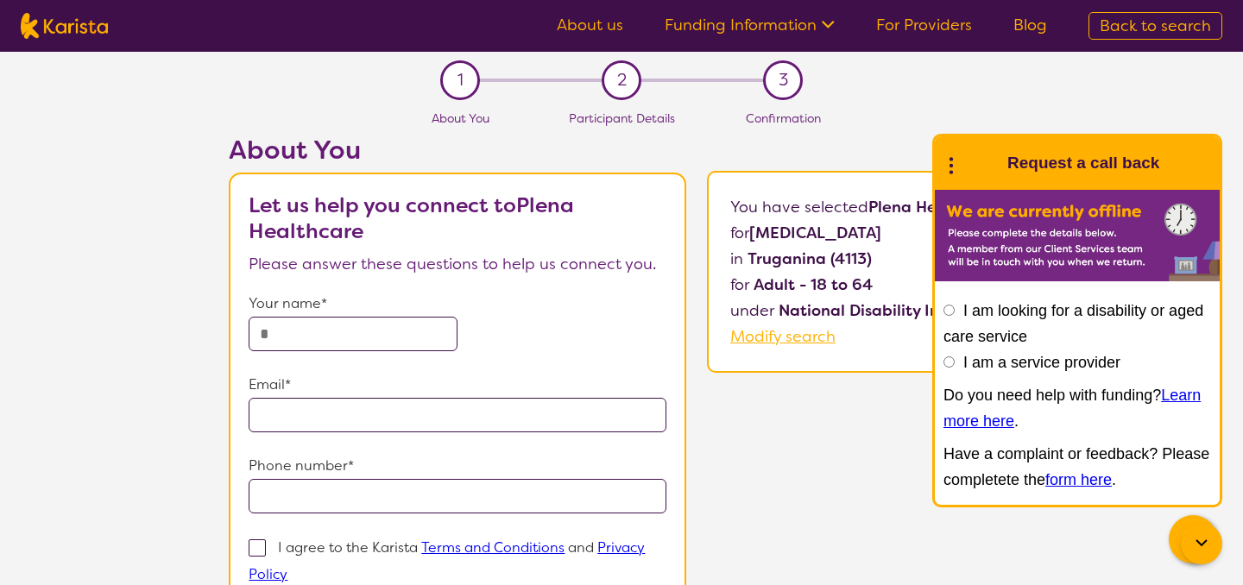
click at [60, 38] on img at bounding box center [64, 26] width 87 height 26
select select "[MEDICAL_DATA]"
select select "AD"
select select "NDIS"
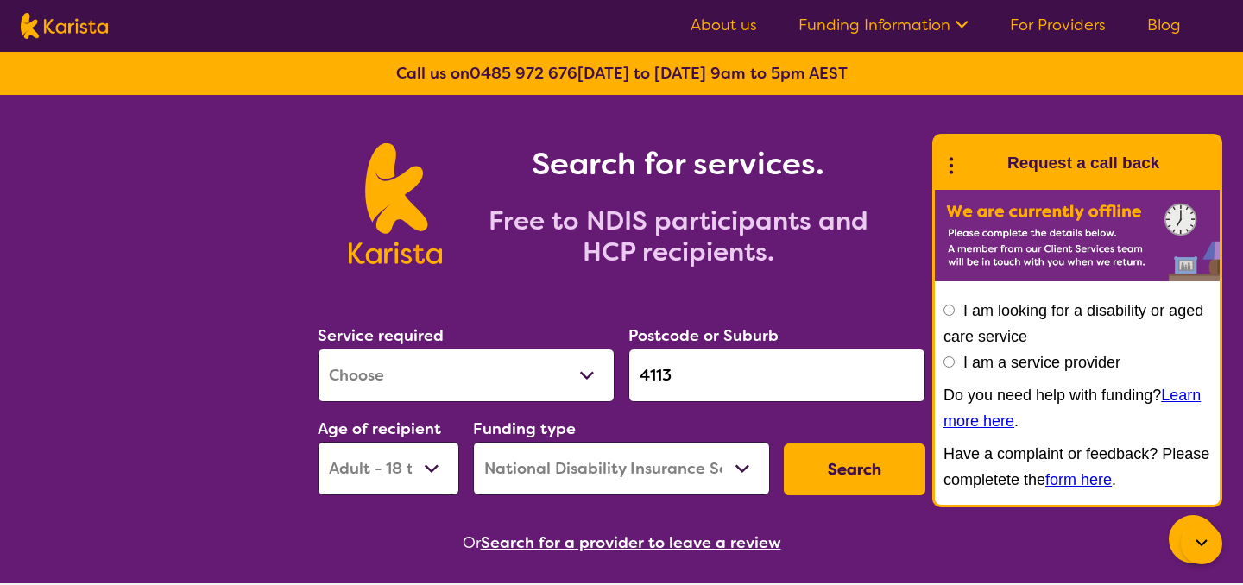
click at [1209, 553] on icon at bounding box center [1201, 544] width 21 height 21
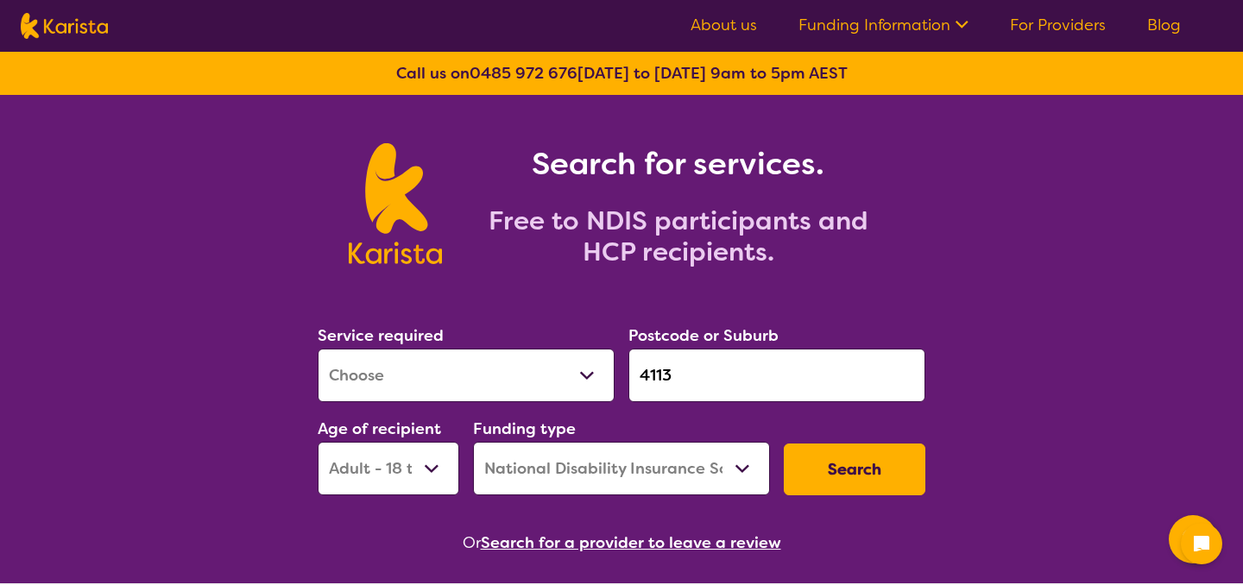
click at [1051, 43] on nav "About us Funding Information NDIS - National Disability Insurance Scheme HCP - …" at bounding box center [621, 26] width 1243 height 52
click at [1044, 25] on link "For Providers" at bounding box center [1058, 25] width 96 height 21
